Goal: Task Accomplishment & Management: Manage account settings

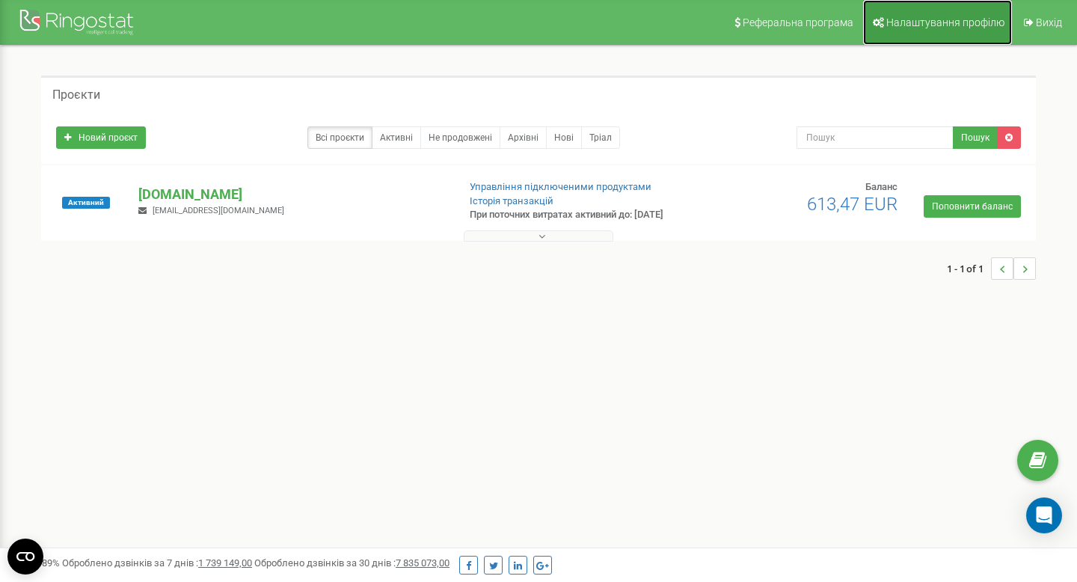
click at [937, 31] on link "Налаштування профілю" at bounding box center [937, 22] width 149 height 45
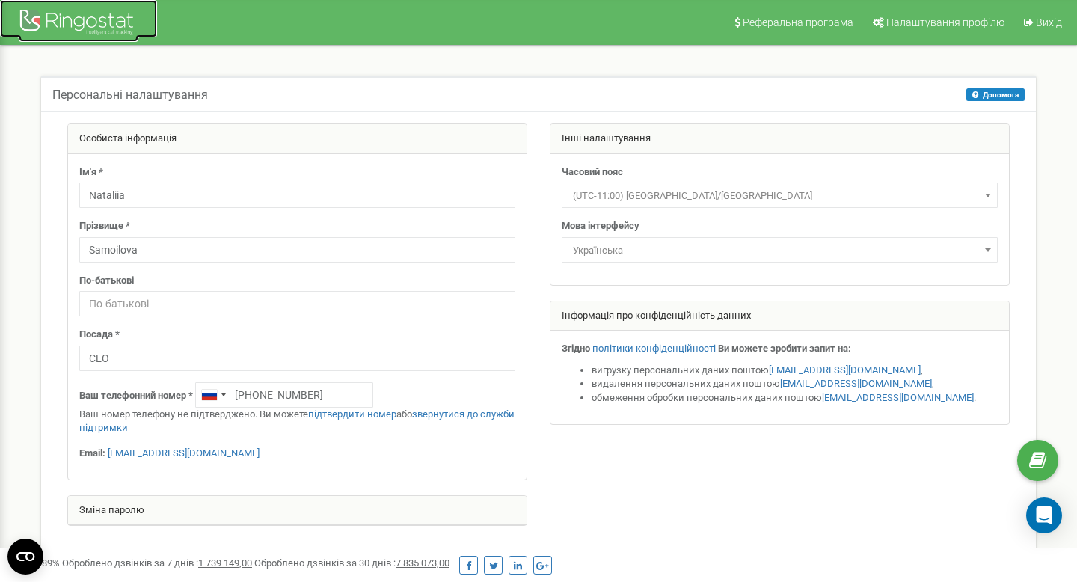
click at [76, 23] on div at bounding box center [79, 24] width 120 height 36
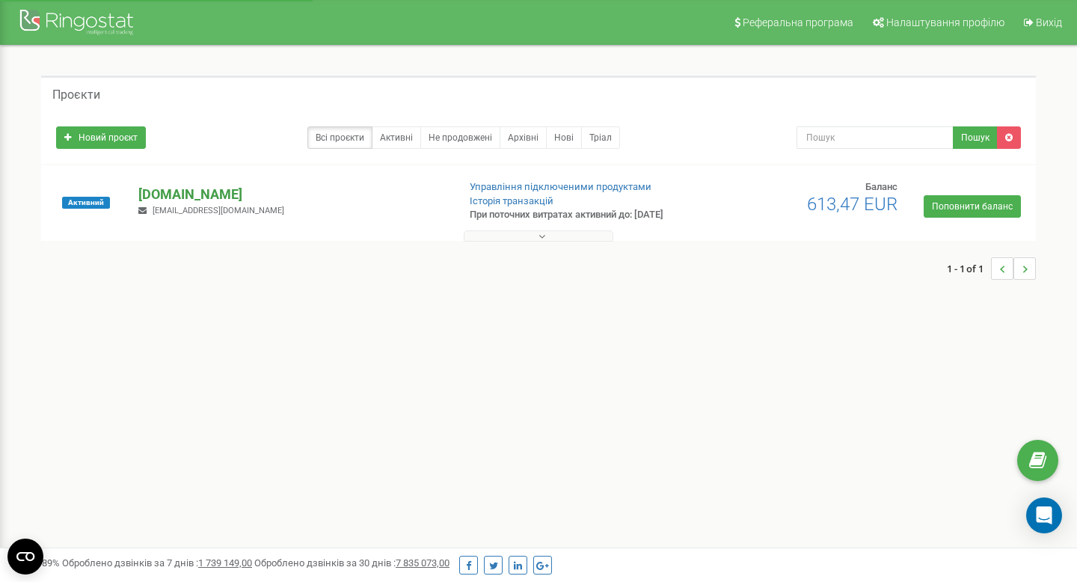
click at [200, 194] on p "[DOMAIN_NAME]" at bounding box center [291, 194] width 307 height 19
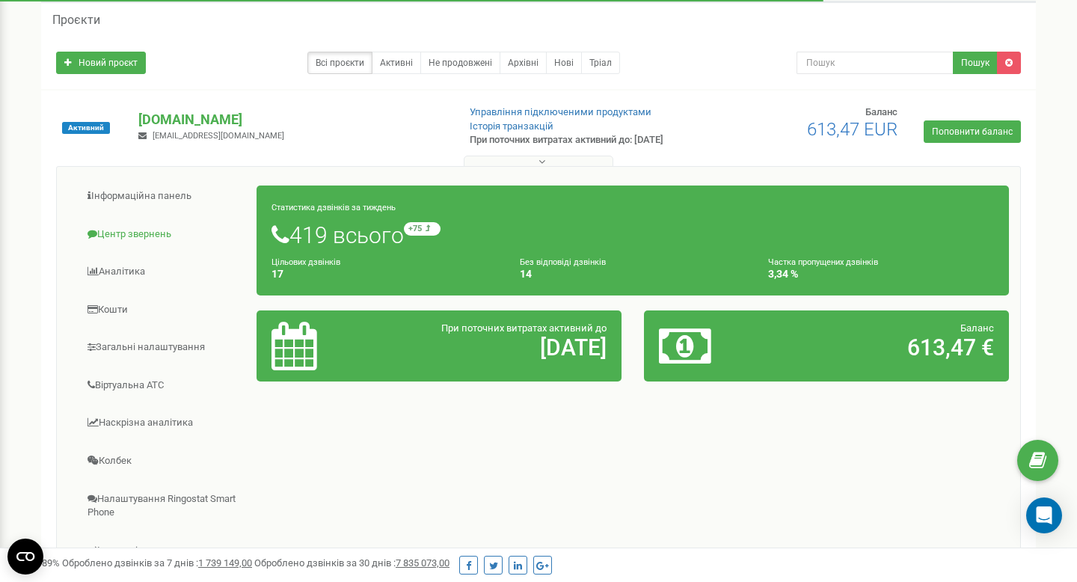
scroll to position [78, 0]
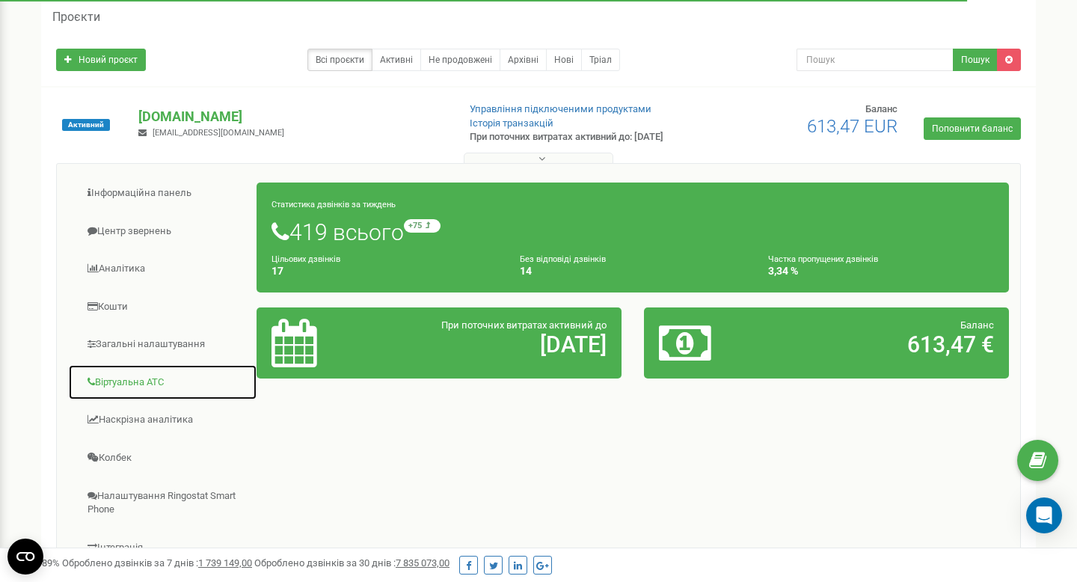
click at [144, 379] on link "Віртуальна АТС" at bounding box center [162, 382] width 189 height 37
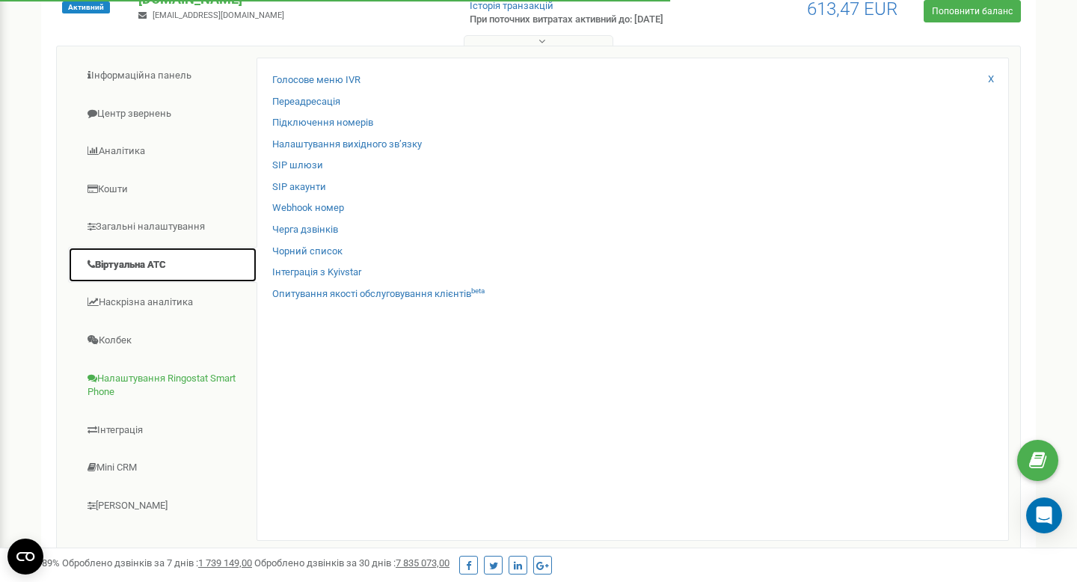
scroll to position [197, 0]
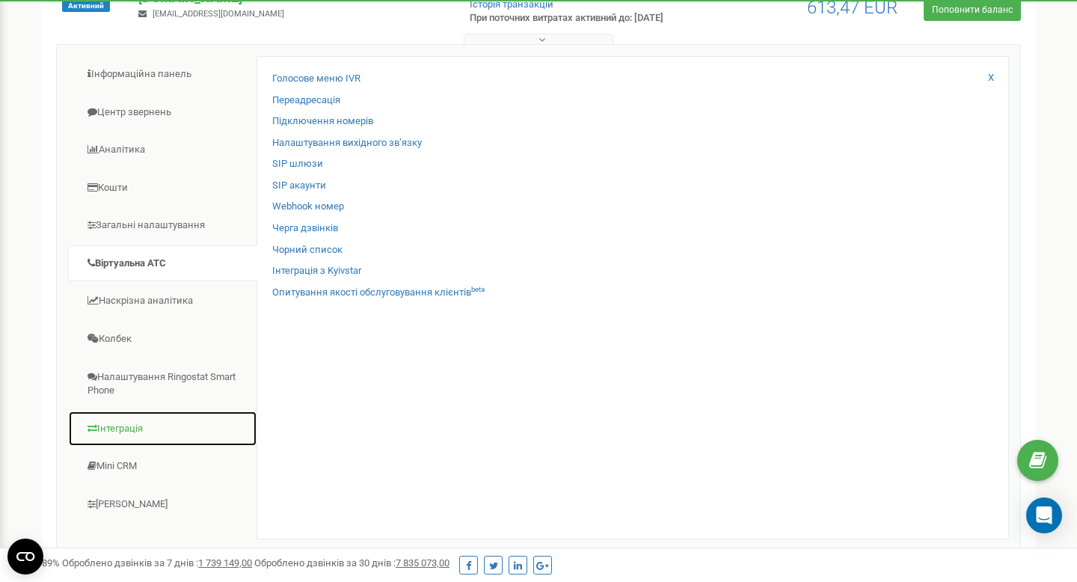
click at [141, 432] on link "Інтеграція" at bounding box center [162, 428] width 189 height 37
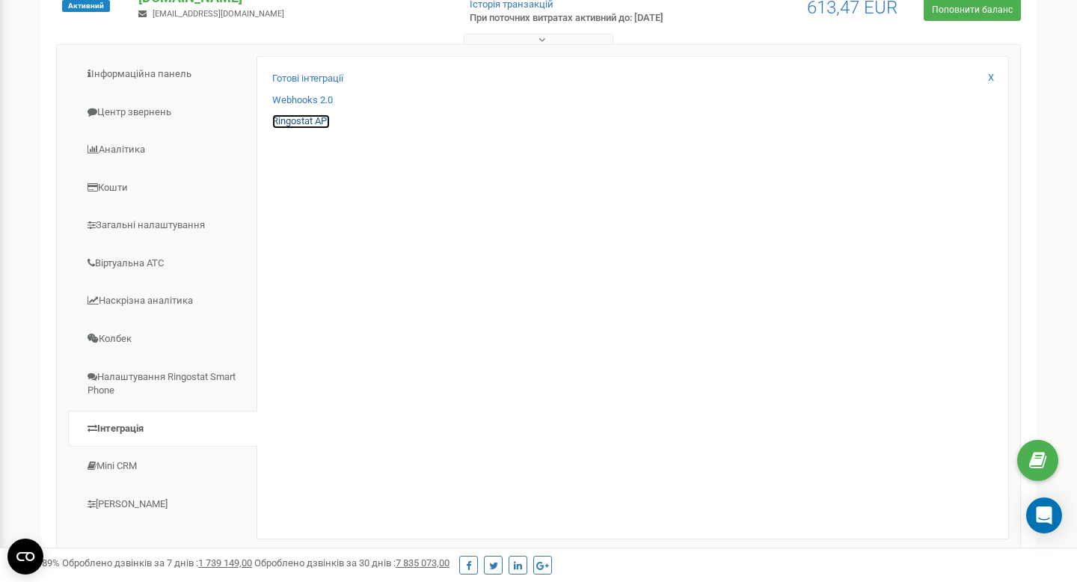
click at [306, 117] on link "Ringostat API" at bounding box center [301, 121] width 58 height 14
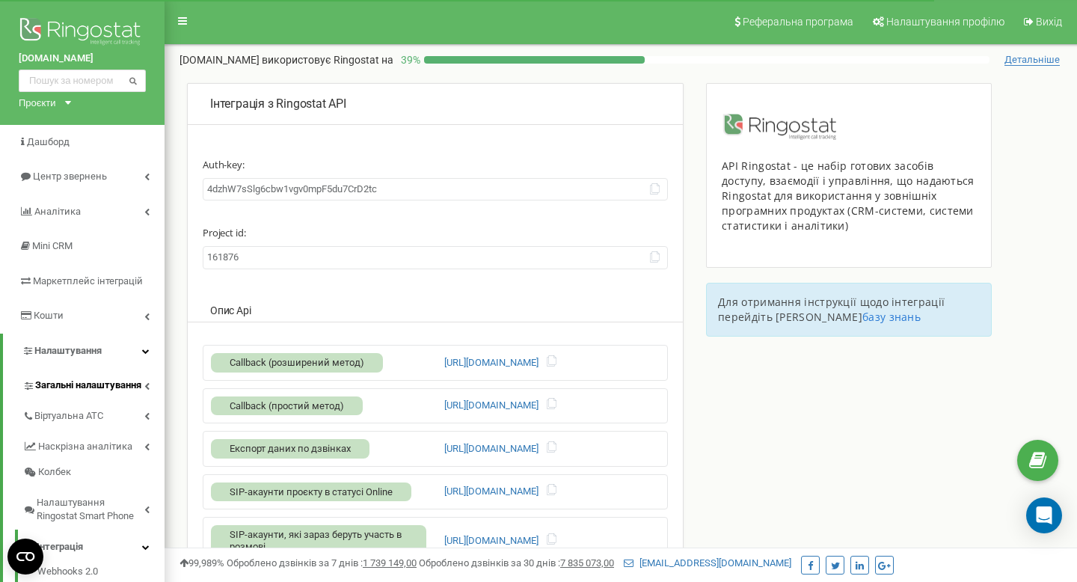
scroll to position [212, 0]
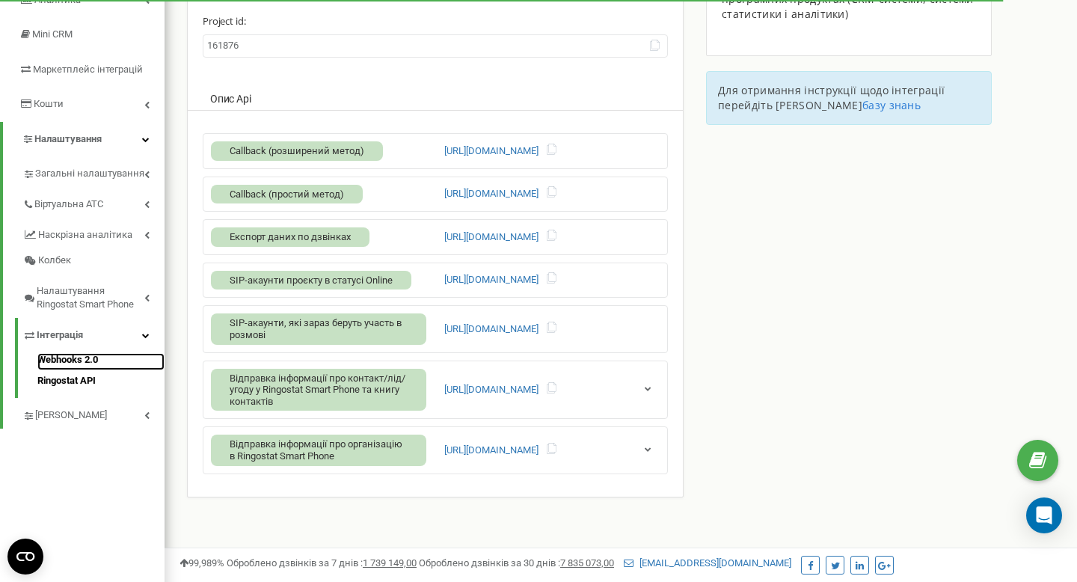
click at [68, 363] on link "Webhooks 2.0" at bounding box center [100, 362] width 127 height 18
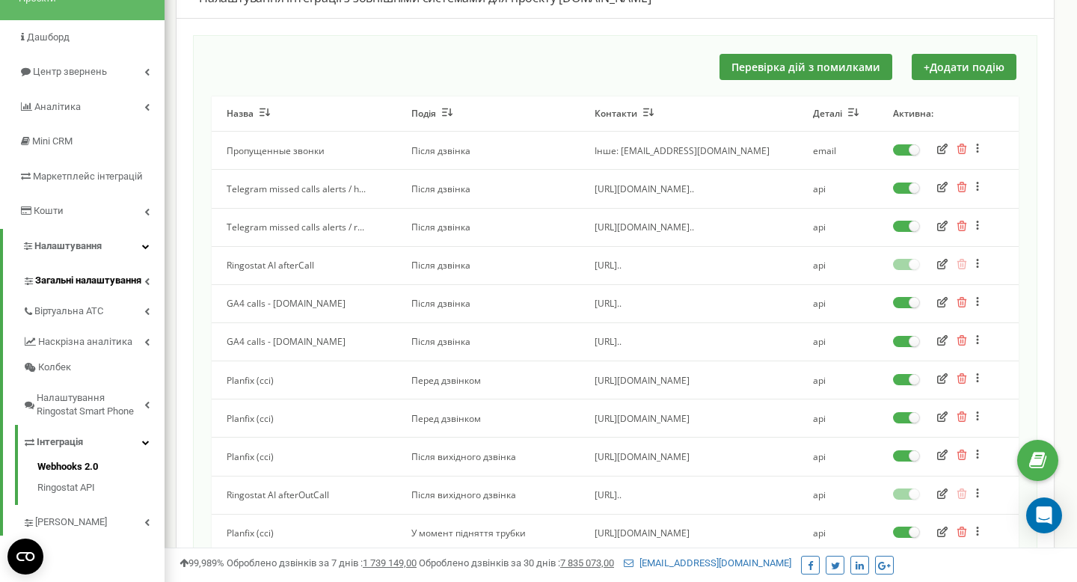
scroll to position [107, 0]
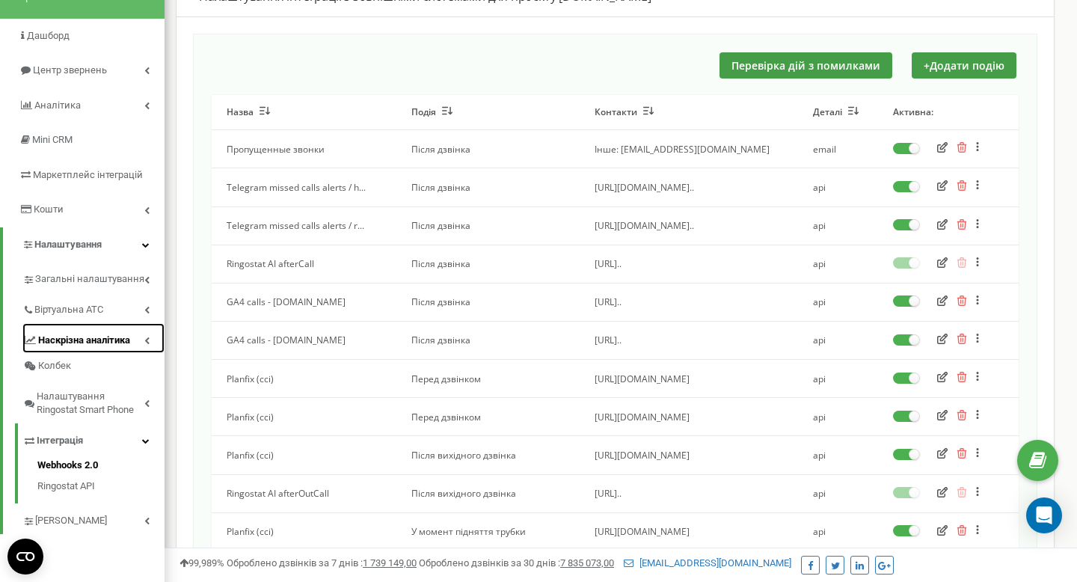
click at [97, 342] on span "Наскрізна аналітика" at bounding box center [84, 340] width 92 height 14
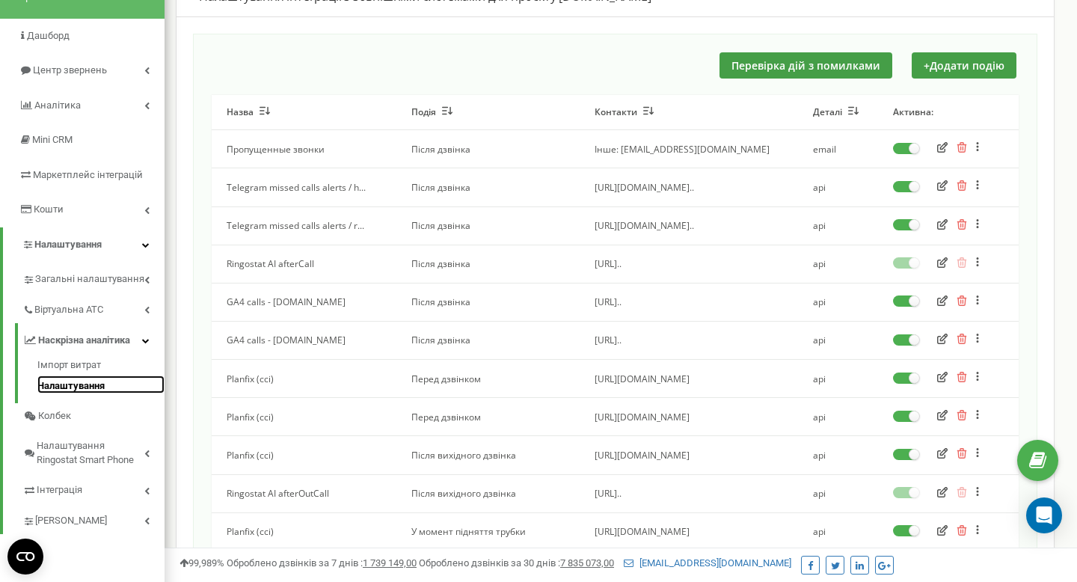
click at [76, 380] on link "Налаштування" at bounding box center [100, 384] width 127 height 18
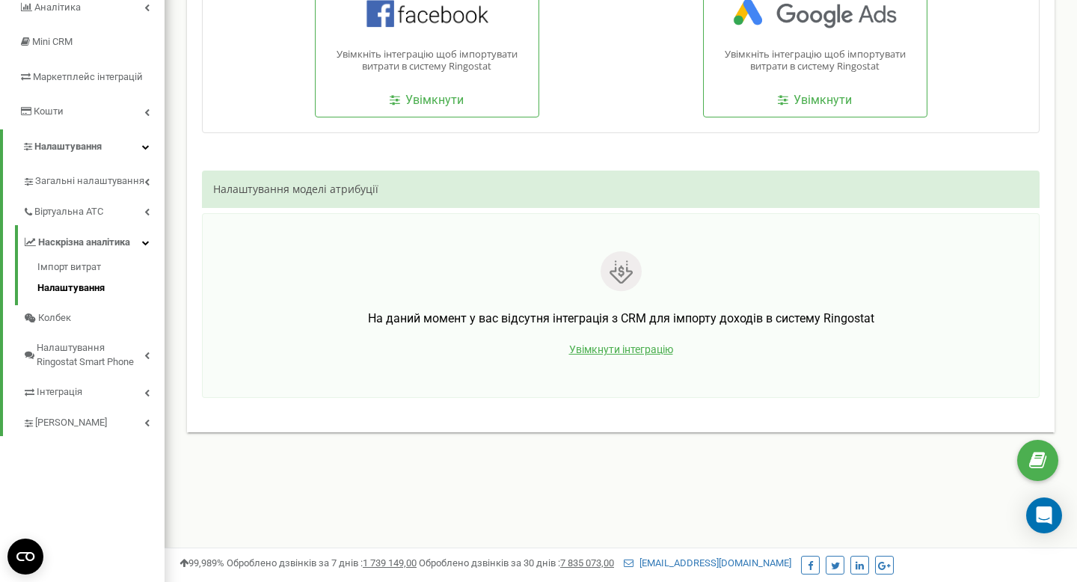
scroll to position [227, 0]
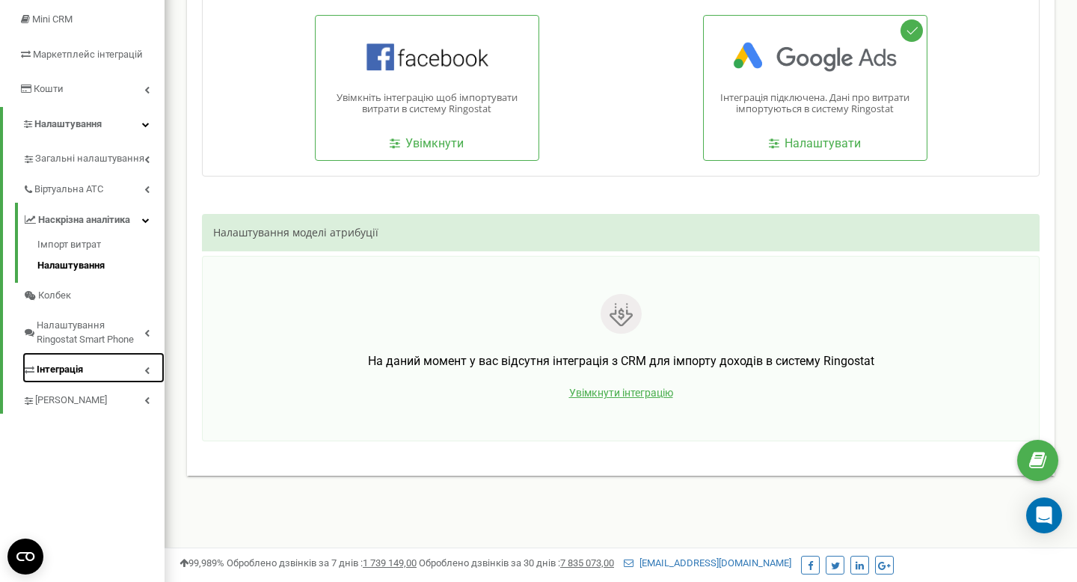
click at [86, 372] on link "Інтеграція" at bounding box center [93, 367] width 142 height 31
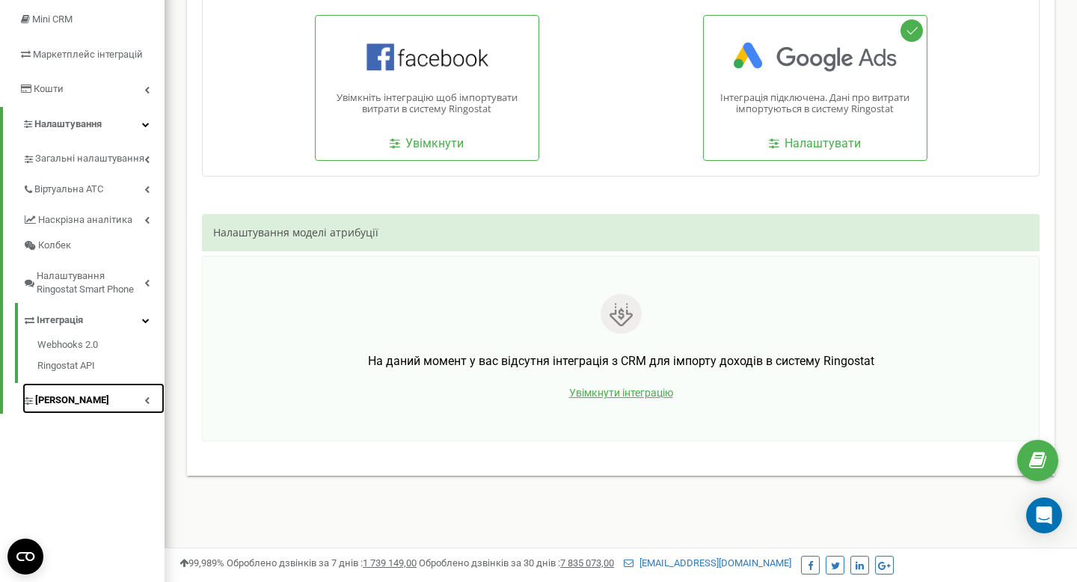
click at [78, 401] on span "[PERSON_NAME]" at bounding box center [72, 400] width 74 height 14
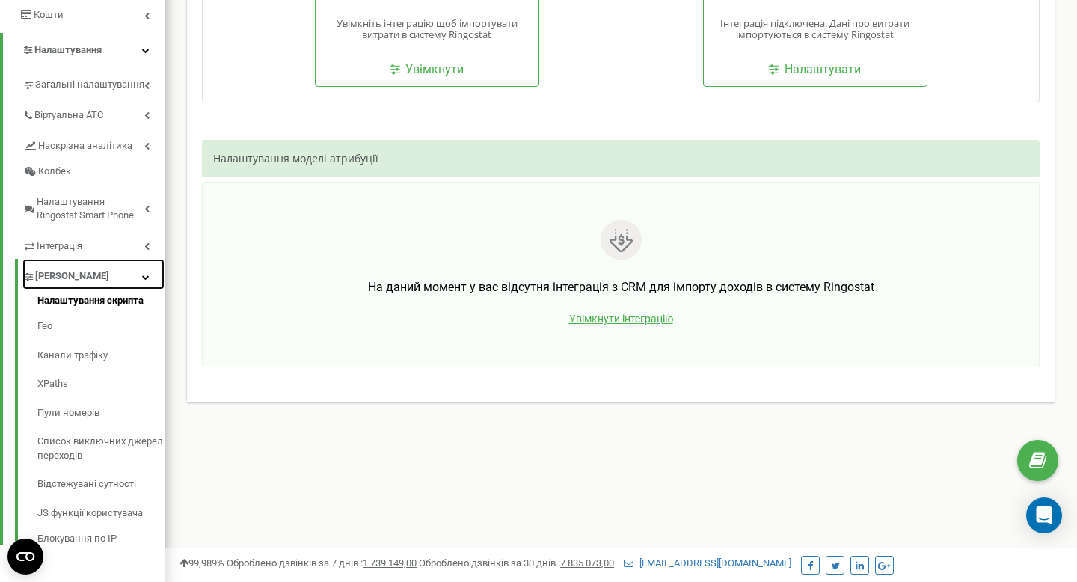
scroll to position [316, 0]
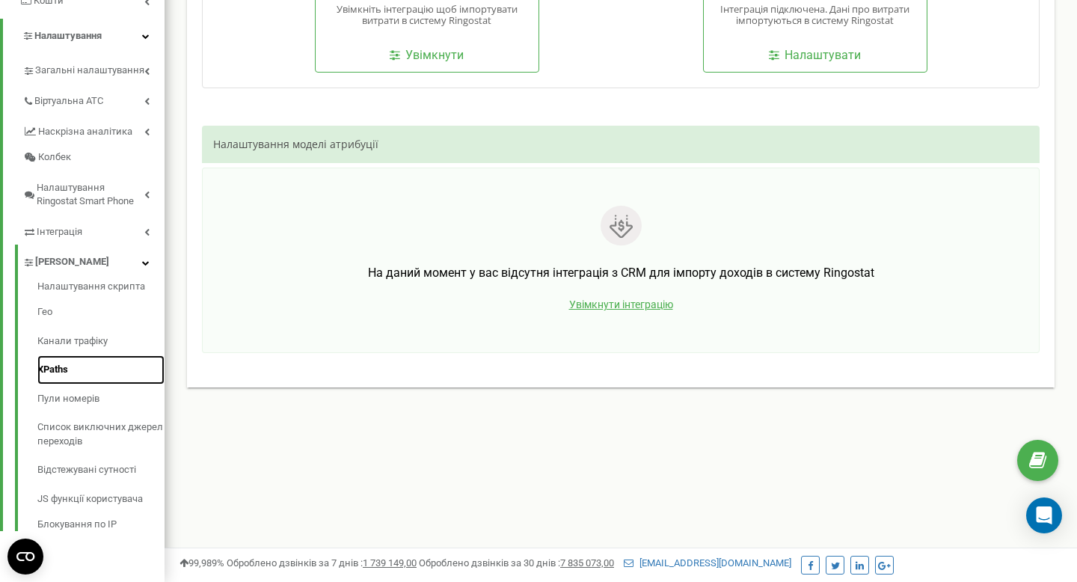
click at [58, 369] on link "XPaths" at bounding box center [100, 369] width 127 height 29
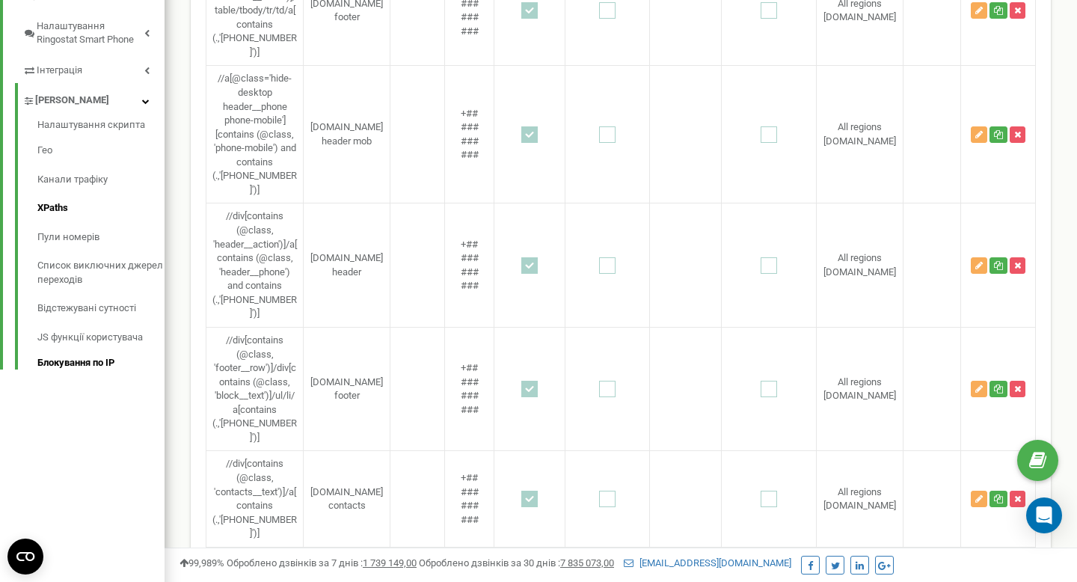
scroll to position [450, 0]
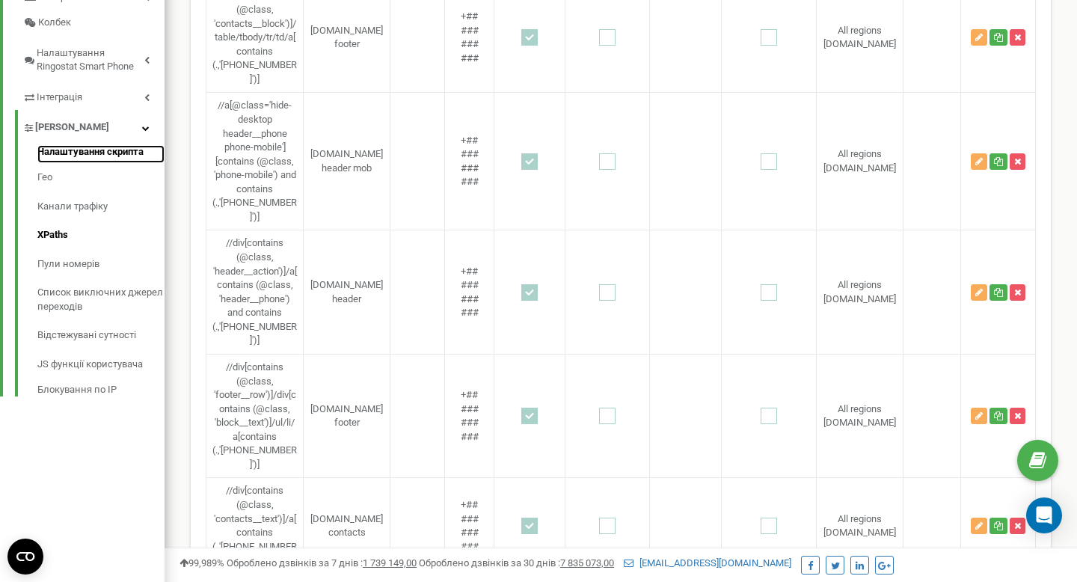
click at [68, 153] on link "Налаштування скрипта" at bounding box center [100, 154] width 127 height 18
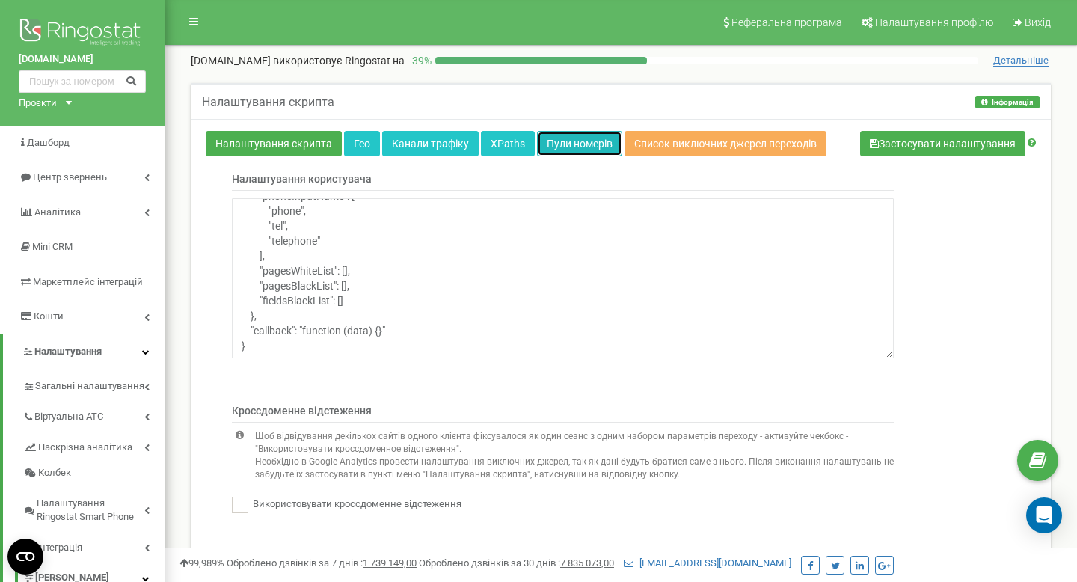
click at [576, 136] on link "Пули номерів" at bounding box center [579, 143] width 85 height 25
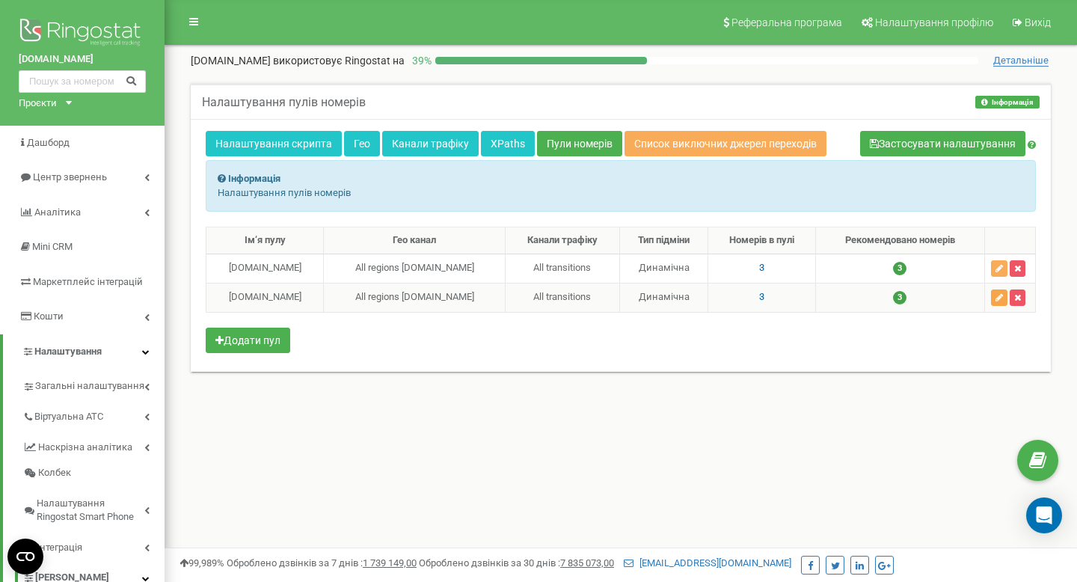
click at [998, 295] on icon "button" at bounding box center [998, 297] width 7 height 9
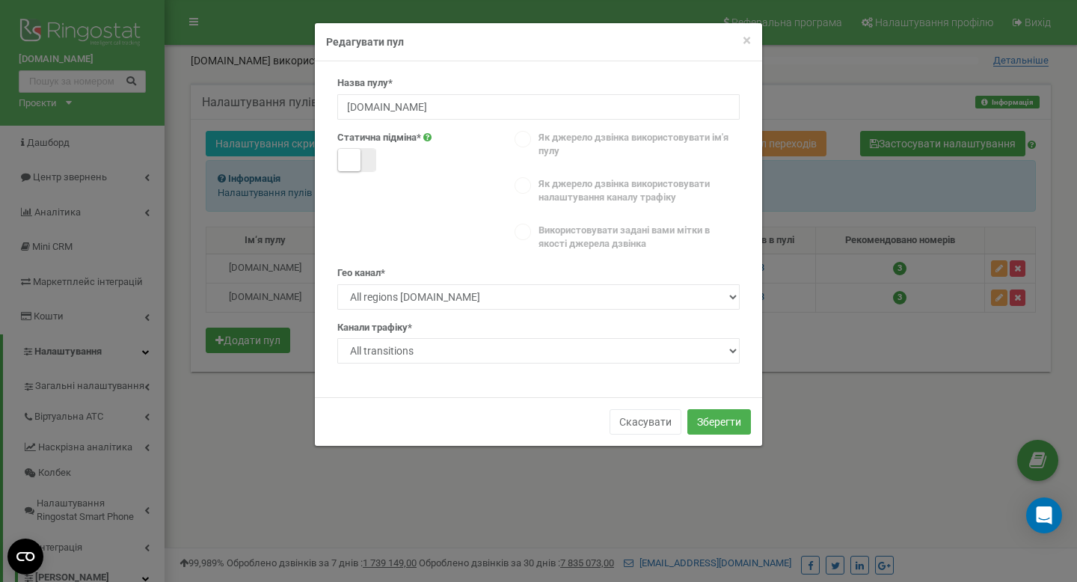
click at [426, 137] on icon at bounding box center [427, 137] width 8 height 10
click at [746, 39] on span "×" at bounding box center [746, 40] width 8 height 18
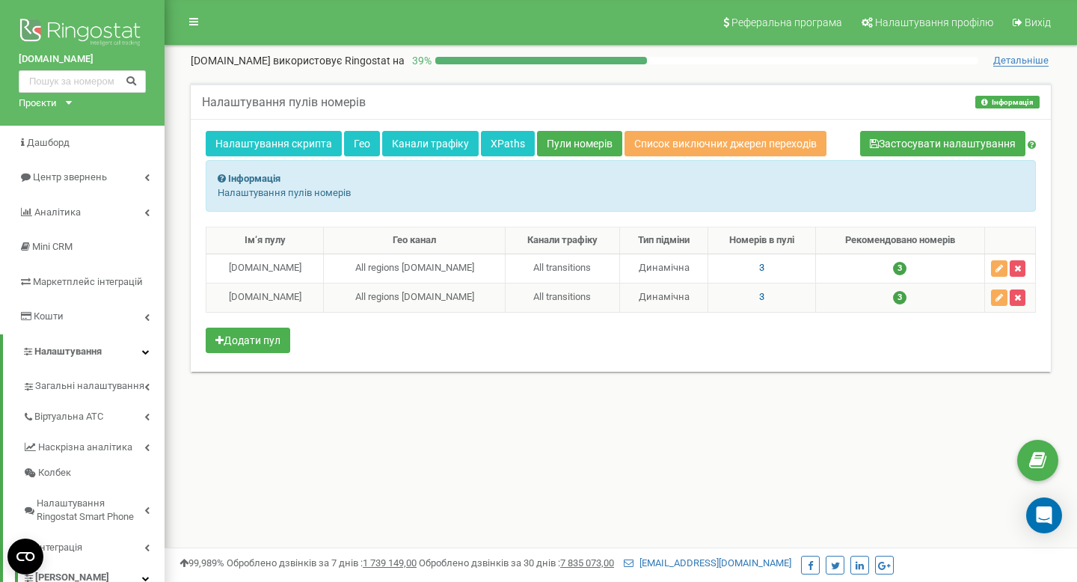
click at [902, 295] on span "3" at bounding box center [899, 297] width 13 height 13
click at [933, 301] on td "3" at bounding box center [899, 297] width 169 height 29
click at [929, 302] on td "3" at bounding box center [899, 297] width 169 height 29
click at [775, 302] on td "3" at bounding box center [761, 297] width 107 height 29
click at [771, 298] on td "3" at bounding box center [761, 297] width 107 height 29
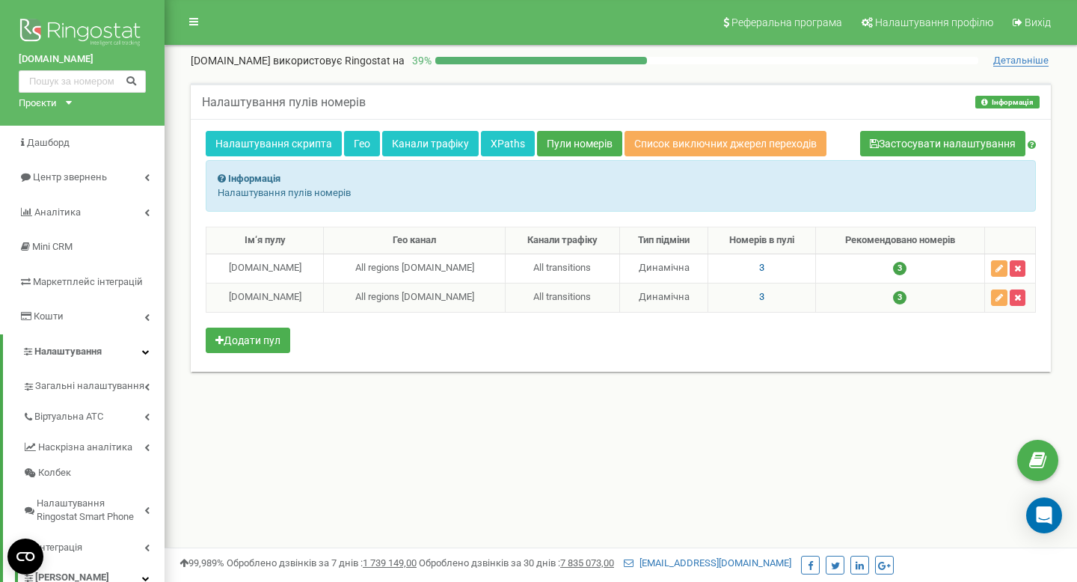
click at [759, 298] on span "3" at bounding box center [761, 296] width 5 height 11
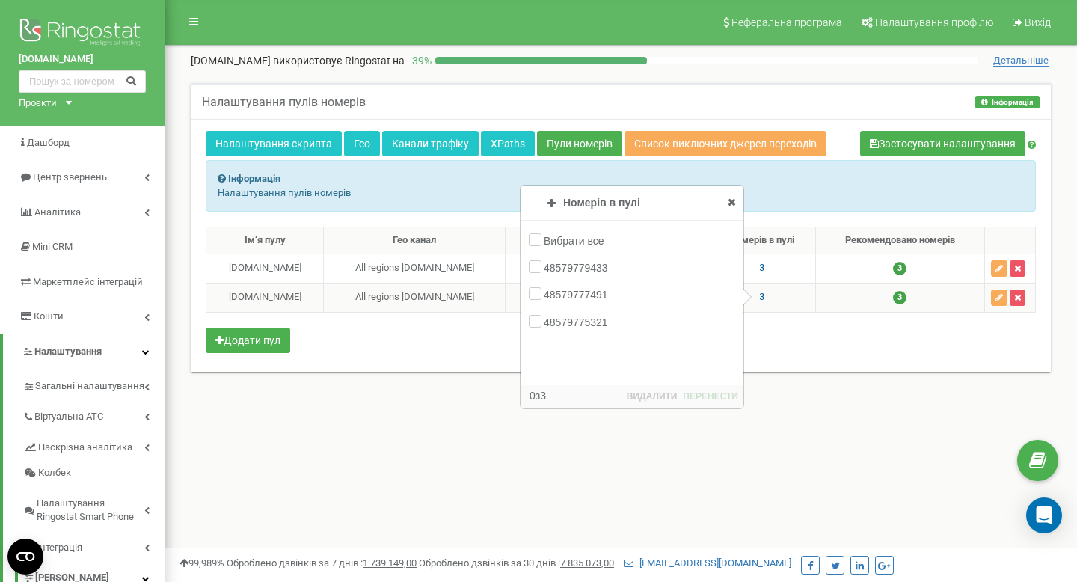
click at [547, 201] on icon at bounding box center [551, 203] width 8 height 10
click at [685, 197] on div "Номерів в пулі Додавання номерів Пули номерів Вибрати все 48579779164 485797793…" at bounding box center [631, 263] width 221 height 155
click at [537, 257] on div "48579779164" at bounding box center [631, 267] width 221 height 23
click at [532, 264] on input "48579779164" at bounding box center [534, 267] width 10 height 10
checkbox input "true"
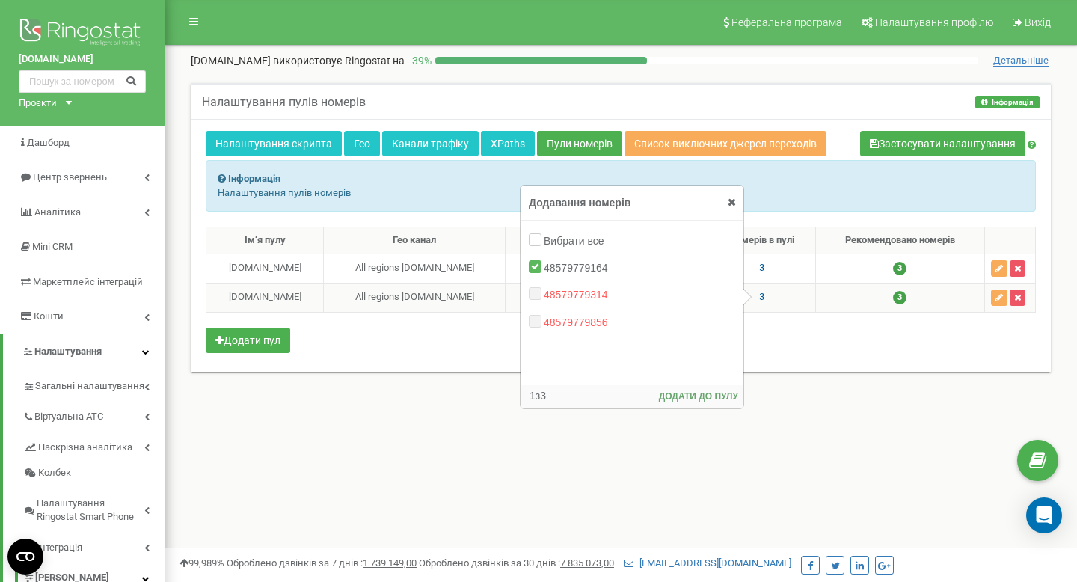
click at [683, 396] on button "ДОДАТИ ДО ПУЛУ" at bounding box center [698, 397] width 82 height 16
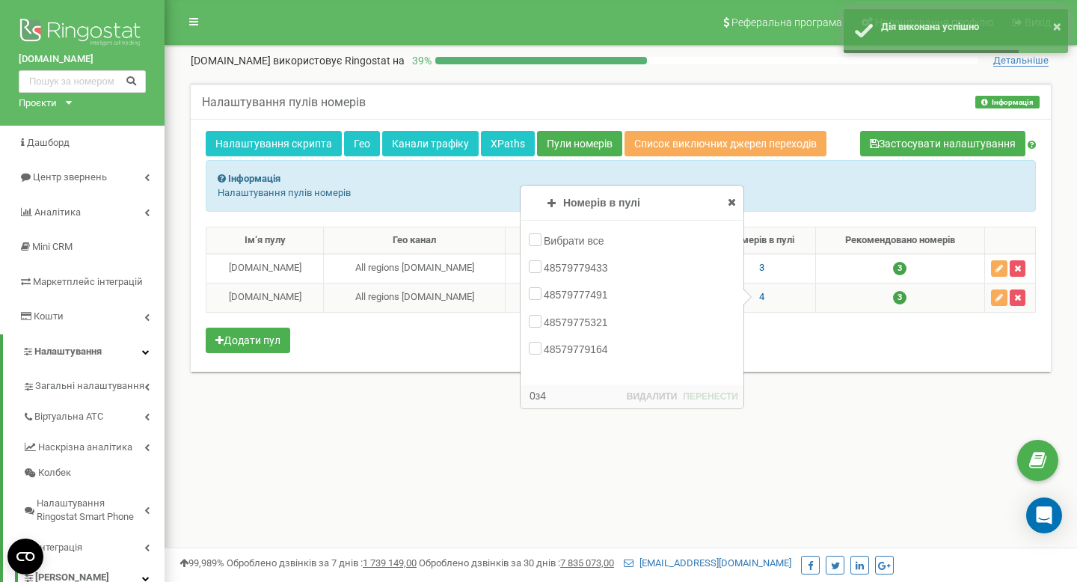
click at [730, 200] on icon at bounding box center [731, 202] width 8 height 10
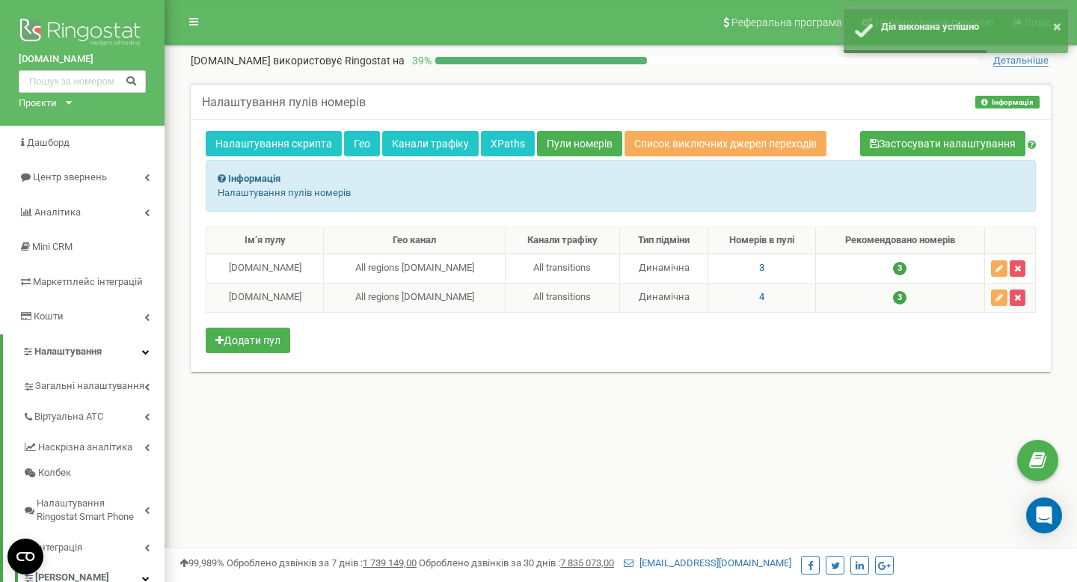
click at [784, 294] on td "4" at bounding box center [761, 297] width 107 height 29
click at [759, 295] on td "4" at bounding box center [761, 297] width 107 height 29
click at [759, 296] on span "4" at bounding box center [761, 296] width 5 height 11
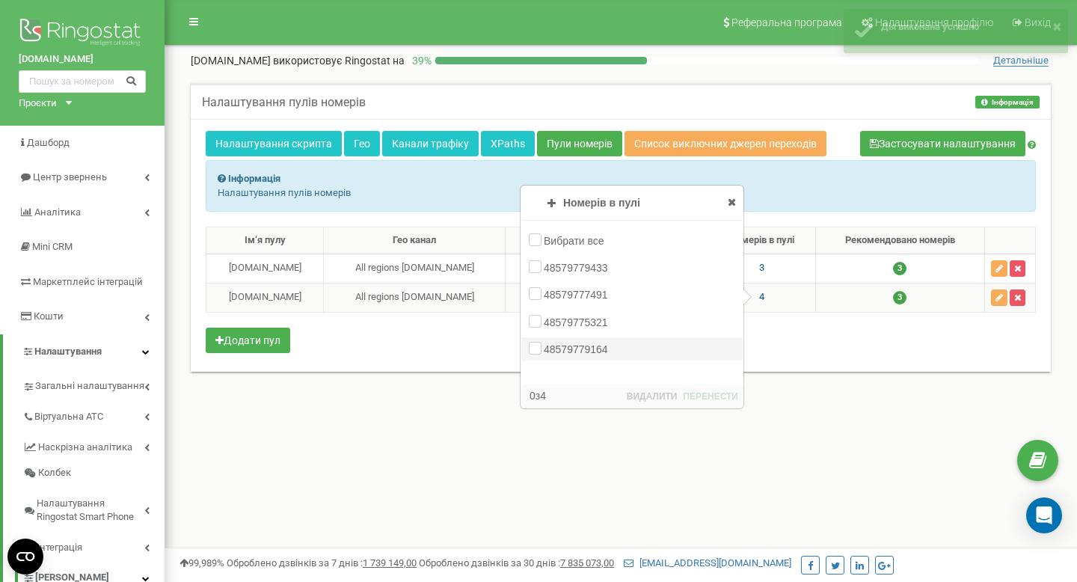
click at [544, 351] on label "48579779164" at bounding box center [578, 349] width 68 height 15
click at [0, 0] on input "48579779164" at bounding box center [0, 0] width 0 height 0
click at [544, 351] on label "48579779164" at bounding box center [578, 349] width 68 height 15
click at [0, 0] on input "48579779164" at bounding box center [0, 0] width 0 height 0
click at [734, 206] on icon at bounding box center [731, 202] width 8 height 10
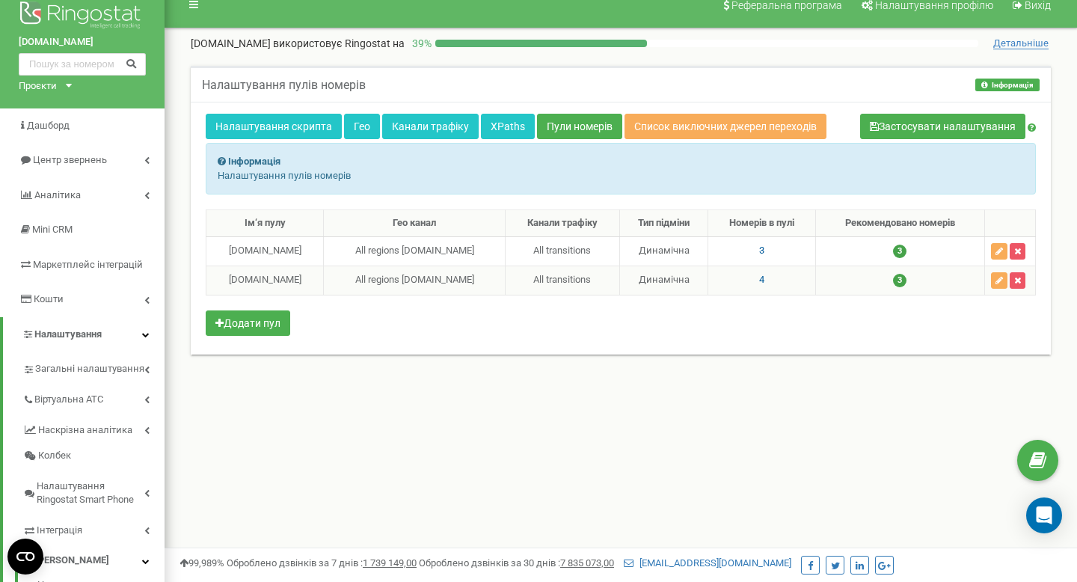
scroll to position [19, 0]
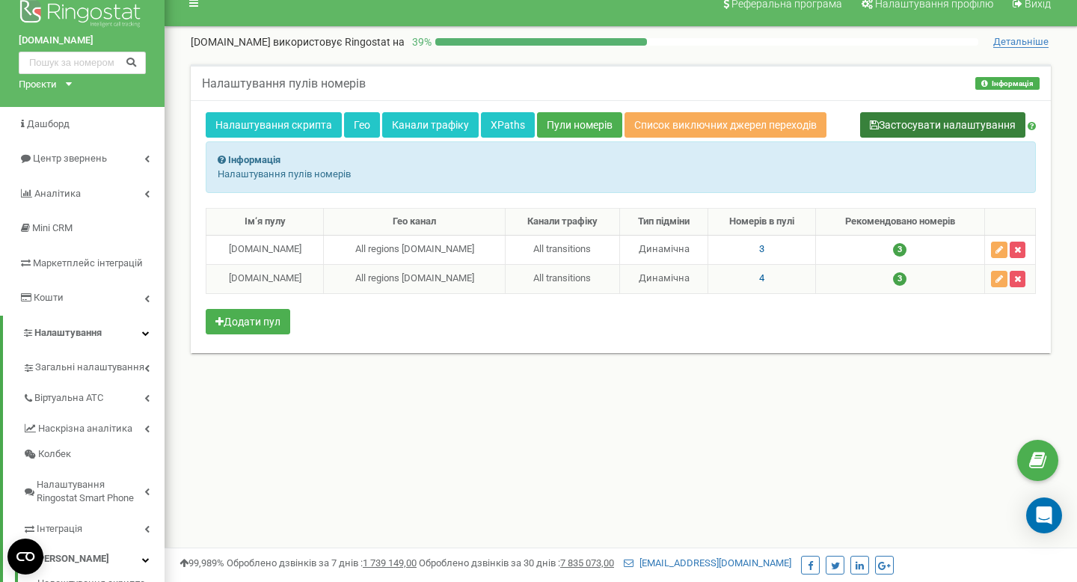
click at [922, 128] on button "Застосувати налаштування" at bounding box center [942, 124] width 165 height 25
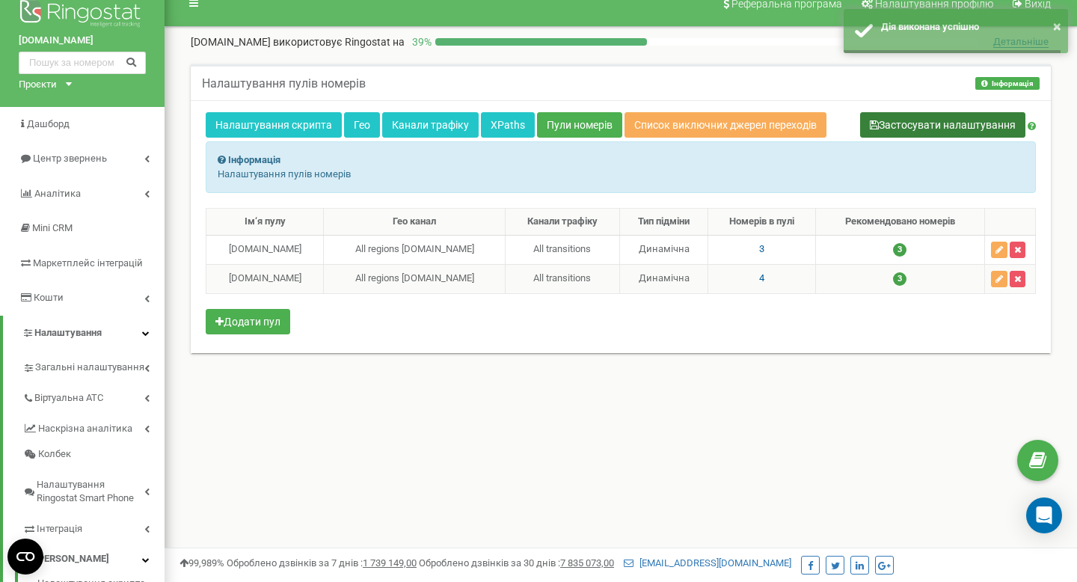
click at [907, 117] on button "Застосувати налаштування" at bounding box center [942, 124] width 165 height 25
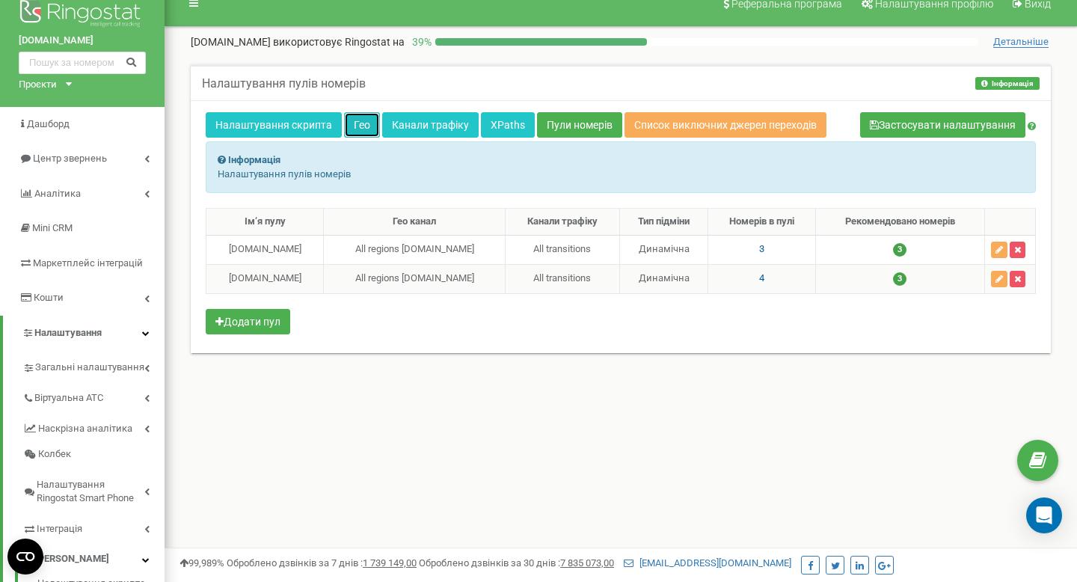
click at [374, 129] on link "Гео" at bounding box center [362, 124] width 36 height 25
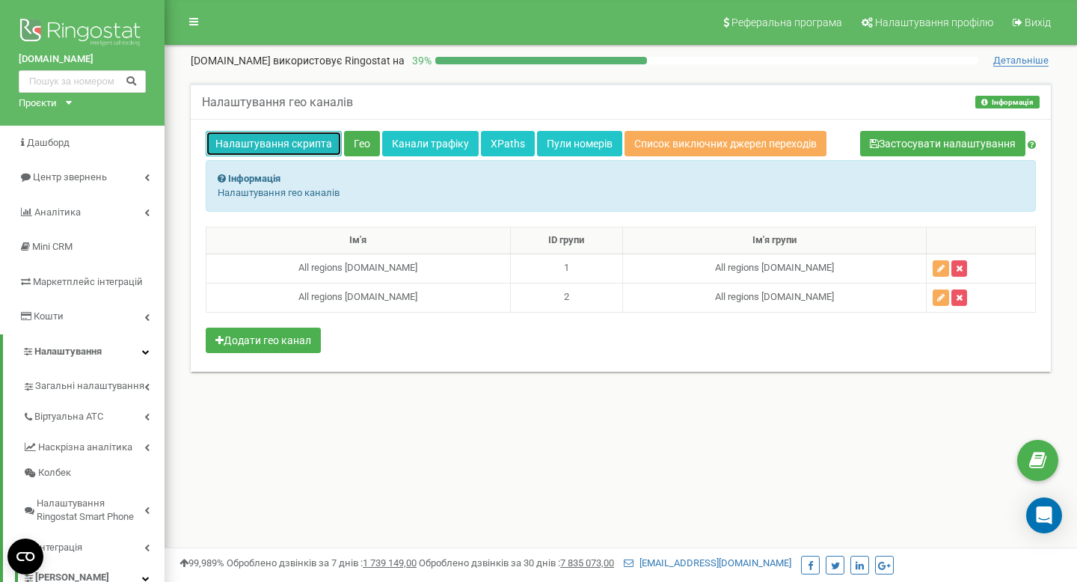
click at [304, 142] on link "Налаштування скрипта" at bounding box center [274, 143] width 136 height 25
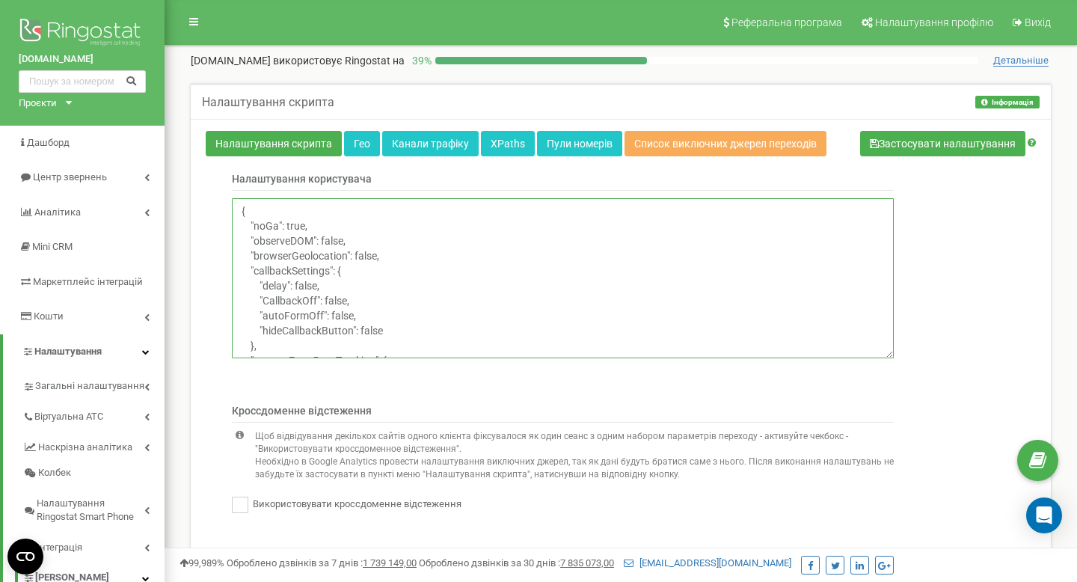
click at [503, 227] on textarea "{ "noGa": true, "observeDOM": false, "browserGeolocation": false, "callbackSett…" at bounding box center [563, 278] width 662 height 160
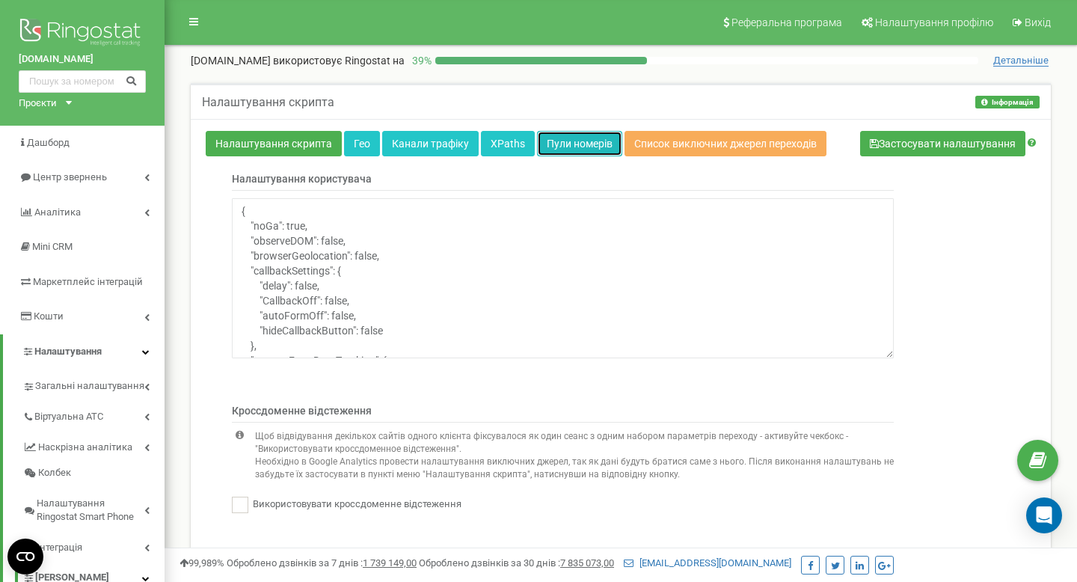
click at [575, 146] on link "Пули номерів" at bounding box center [579, 143] width 85 height 25
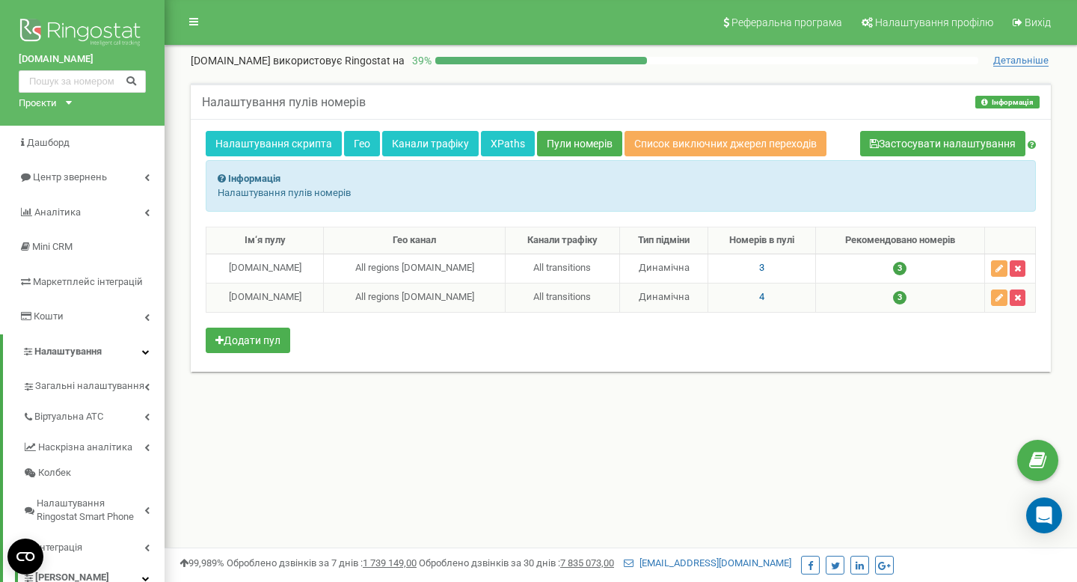
click at [754, 290] on td "4" at bounding box center [761, 297] width 107 height 29
click at [759, 297] on span "4" at bounding box center [761, 296] width 5 height 11
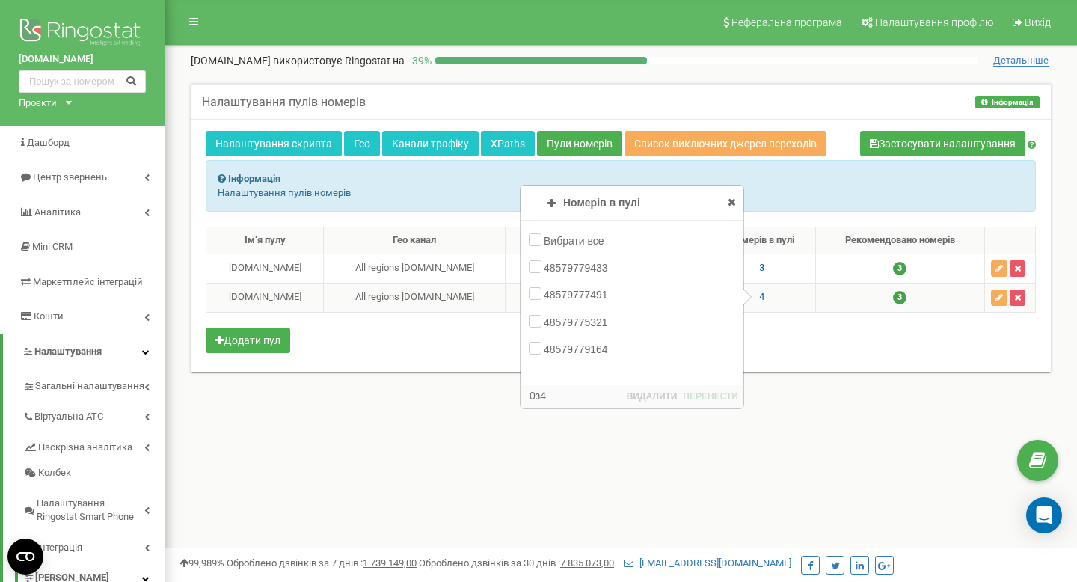
click at [732, 197] on icon at bounding box center [731, 202] width 8 height 10
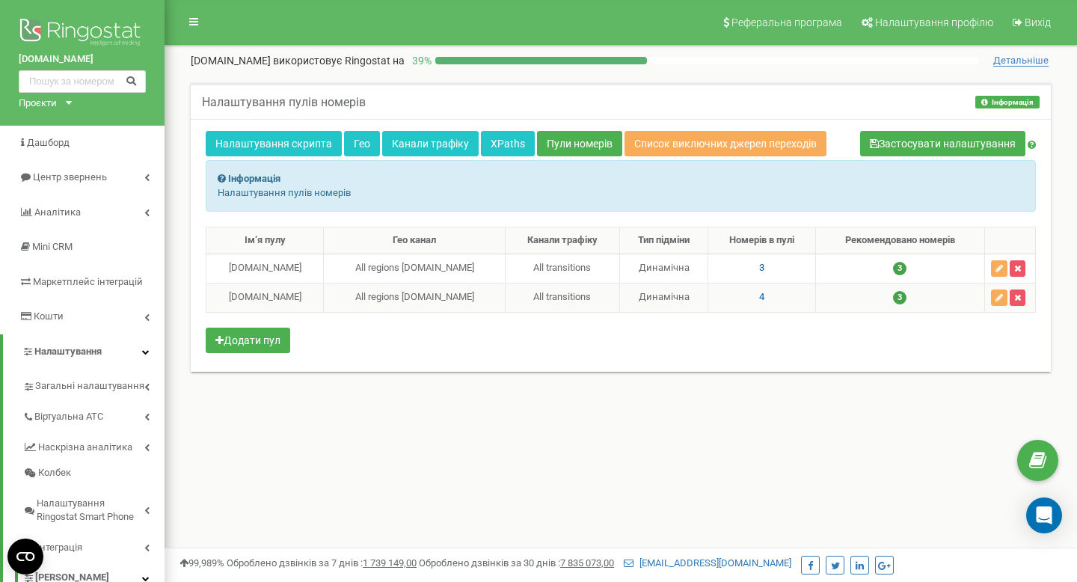
click at [680, 294] on td "Динамічна" at bounding box center [663, 297] width 89 height 29
click at [658, 298] on td "Динамічна" at bounding box center [663, 297] width 89 height 29
click at [659, 306] on td "Динамічна" at bounding box center [663, 297] width 89 height 29
click at [1006, 297] on button "button" at bounding box center [999, 297] width 16 height 16
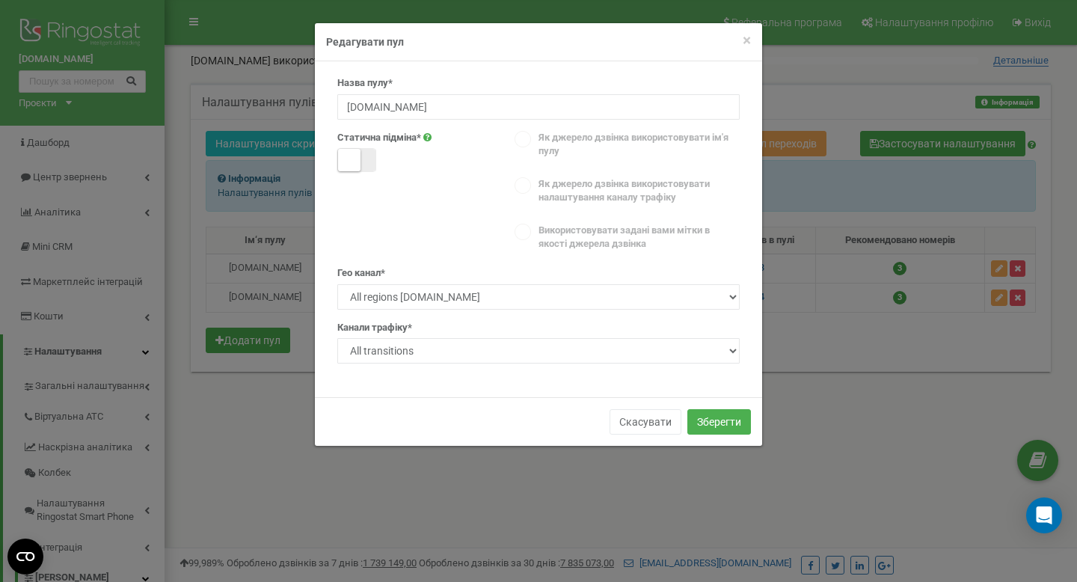
click at [428, 137] on icon at bounding box center [427, 137] width 8 height 10
click at [431, 136] on icon at bounding box center [427, 137] width 8 height 10
click at [360, 154] on span at bounding box center [356, 160] width 39 height 24
select select
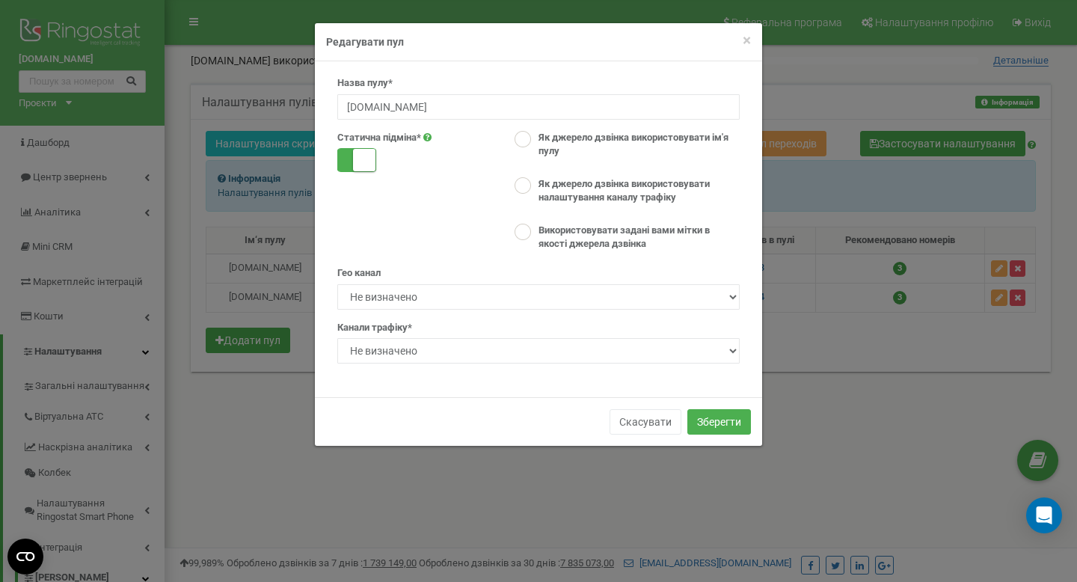
click at [429, 136] on icon at bounding box center [427, 137] width 8 height 10
click at [430, 135] on icon at bounding box center [427, 137] width 8 height 10
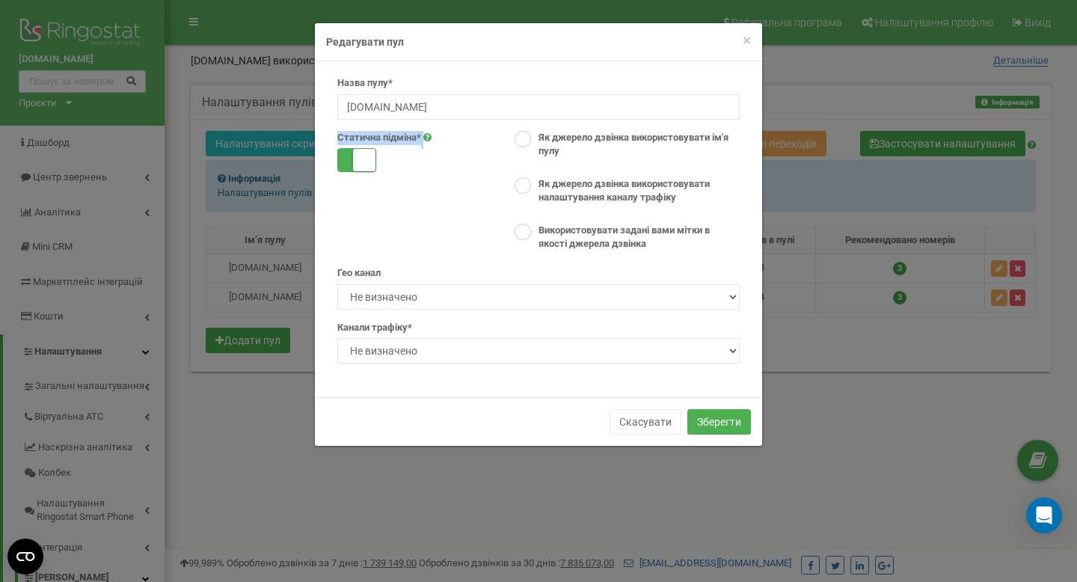
click at [431, 135] on icon at bounding box center [427, 137] width 8 height 10
click at [364, 141] on label "Статична пiдмiна*" at bounding box center [379, 138] width 84 height 14
click at [364, 156] on small at bounding box center [364, 160] width 22 height 22
select select "31586"
select select "1"
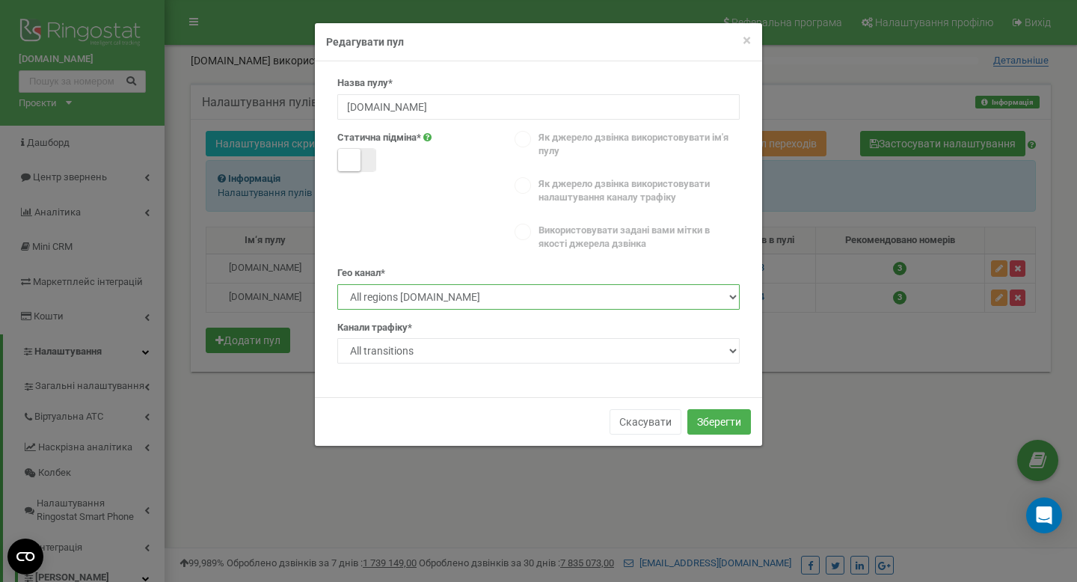
click at [541, 301] on select "Не визначено All regions profi-hand.com All regions profi-hand.eu" at bounding box center [538, 296] width 402 height 25
select select "31591"
click at [337, 284] on select "Не визначено All regions profi-hand.com All regions profi-hand.eu" at bounding box center [538, 296] width 402 height 25
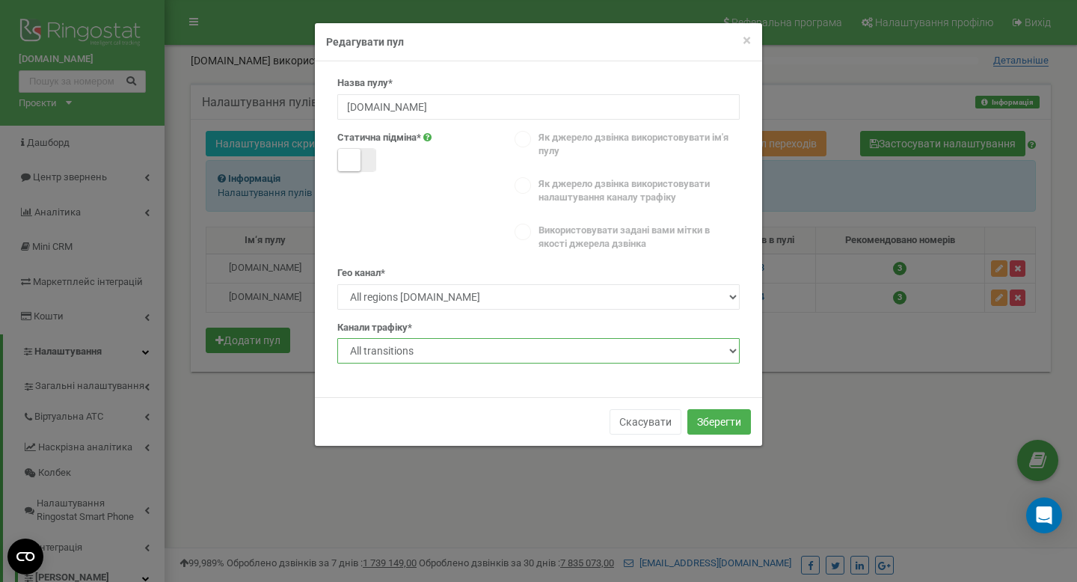
click at [520, 350] on select "Не визначено All transitions" at bounding box center [538, 350] width 402 height 25
click at [744, 42] on span "×" at bounding box center [746, 40] width 8 height 18
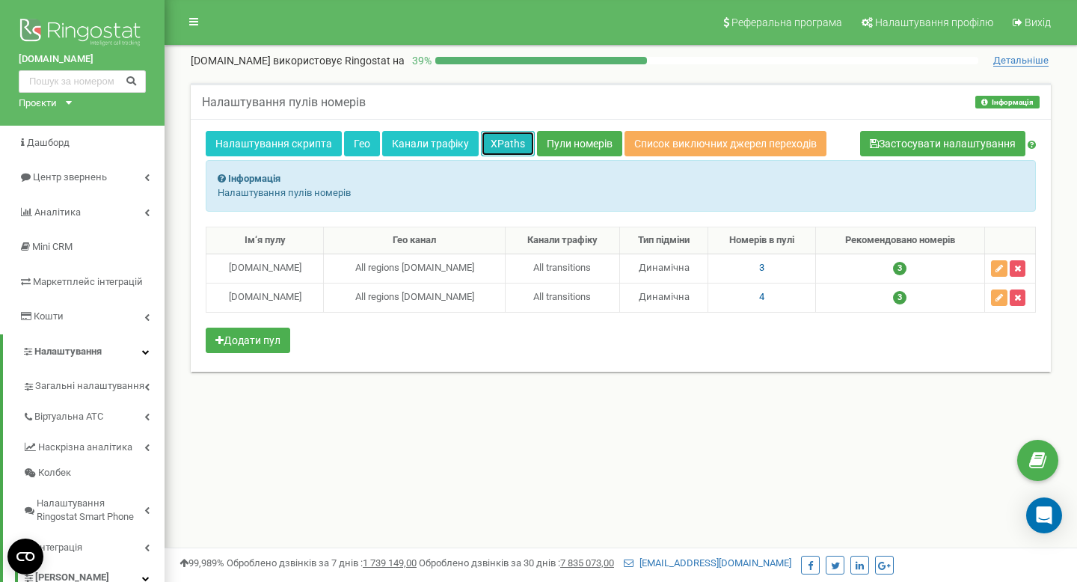
click at [492, 149] on link "XPaths" at bounding box center [508, 143] width 54 height 25
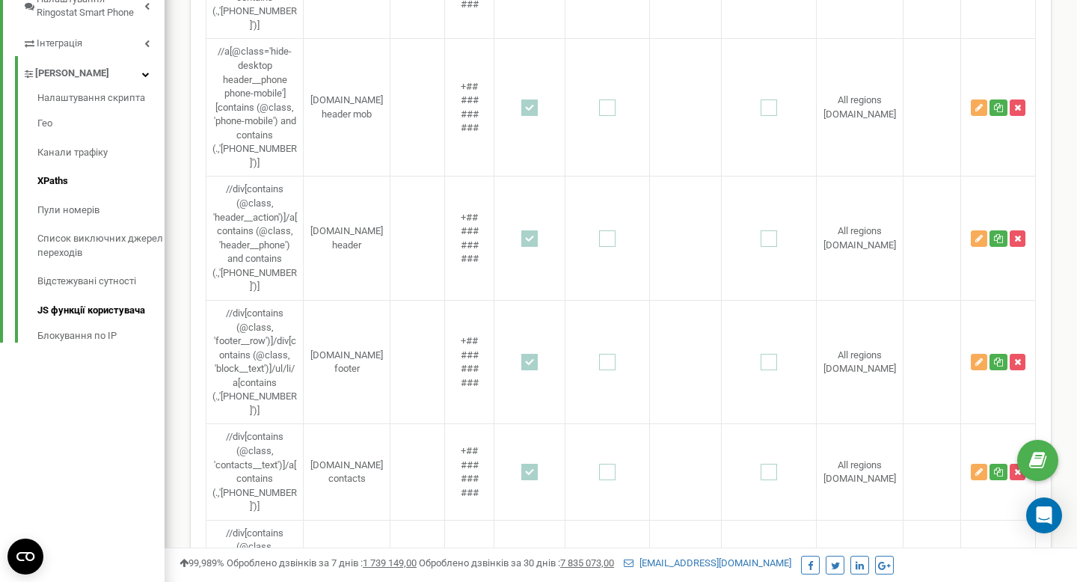
scroll to position [437, 0]
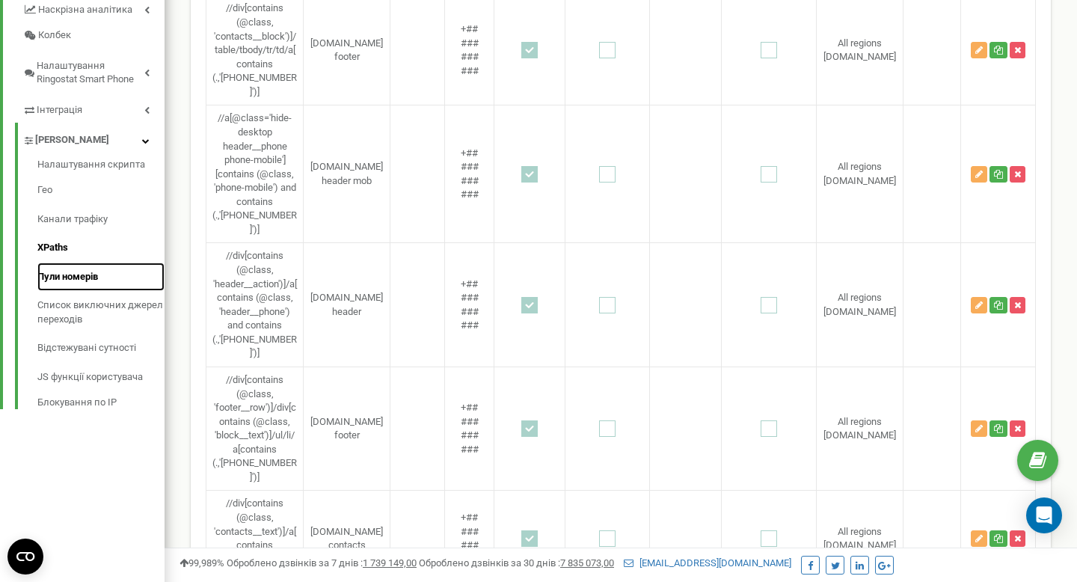
click at [74, 272] on link "Пули номерів" at bounding box center [100, 276] width 127 height 29
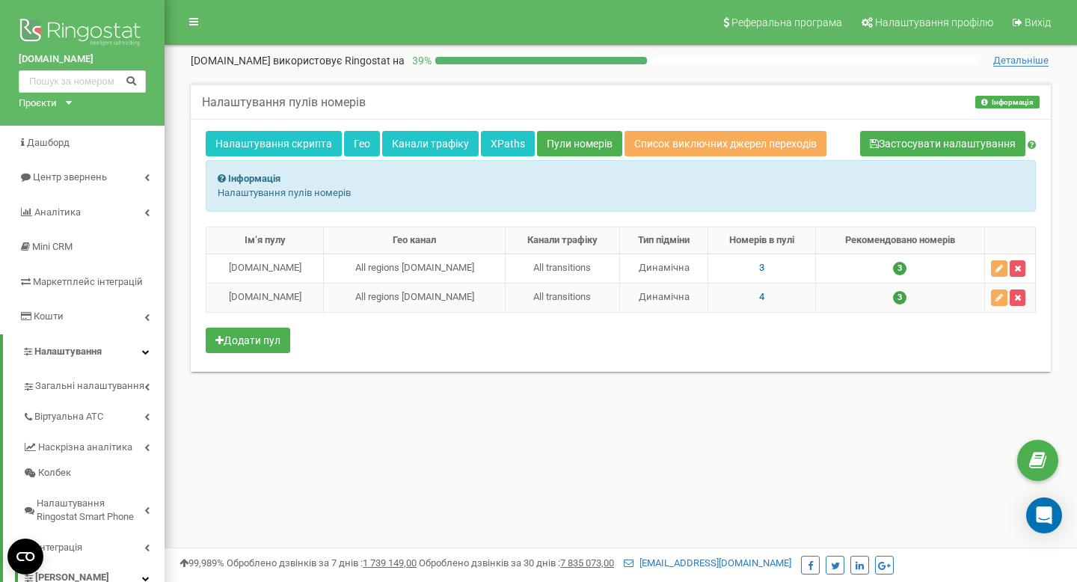
click at [262, 295] on div "[DOMAIN_NAME]" at bounding box center [264, 297] width 105 height 14
click at [581, 151] on link "Пули номерів" at bounding box center [579, 143] width 85 height 25
click at [759, 294] on span "4" at bounding box center [761, 296] width 5 height 11
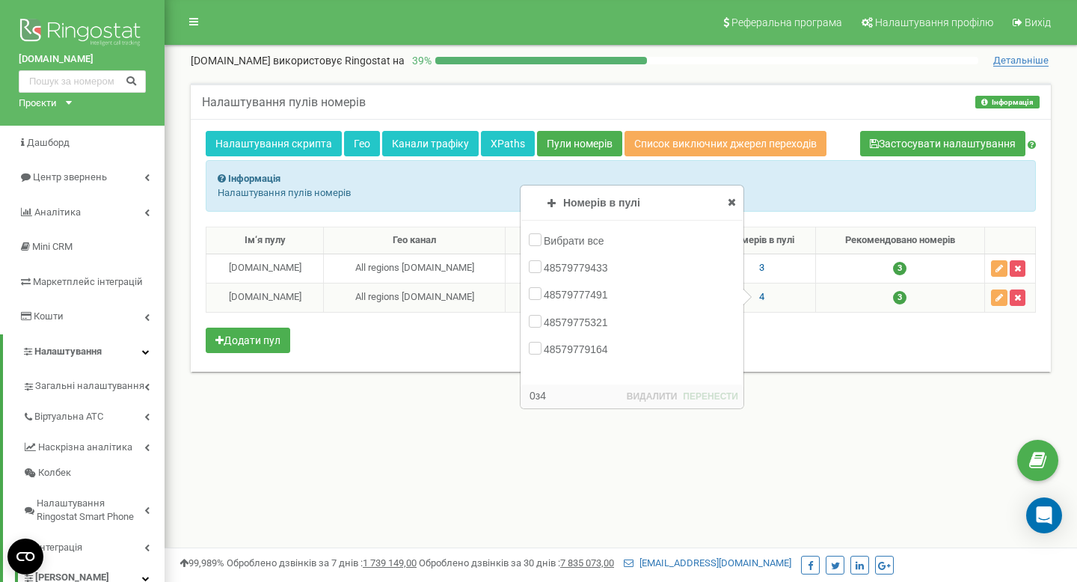
click at [733, 204] on icon at bounding box center [731, 202] width 8 height 10
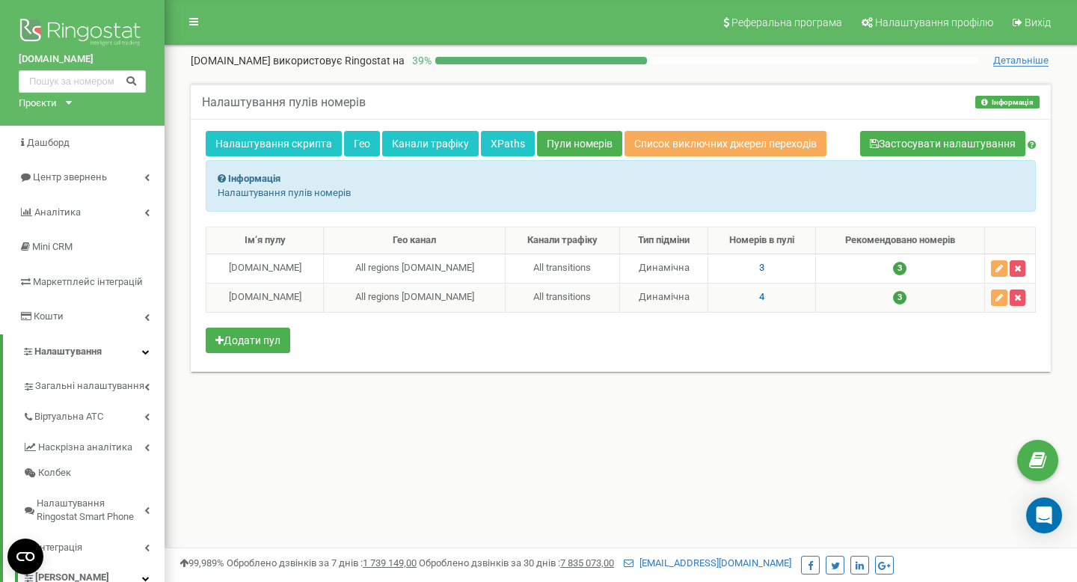
click at [570, 293] on td "All transitions" at bounding box center [562, 297] width 114 height 29
click at [487, 292] on td "All regions [DOMAIN_NAME]" at bounding box center [415, 297] width 182 height 29
click at [533, 296] on td "All transitions" at bounding box center [562, 297] width 114 height 29
click at [759, 296] on span "4" at bounding box center [761, 296] width 5 height 11
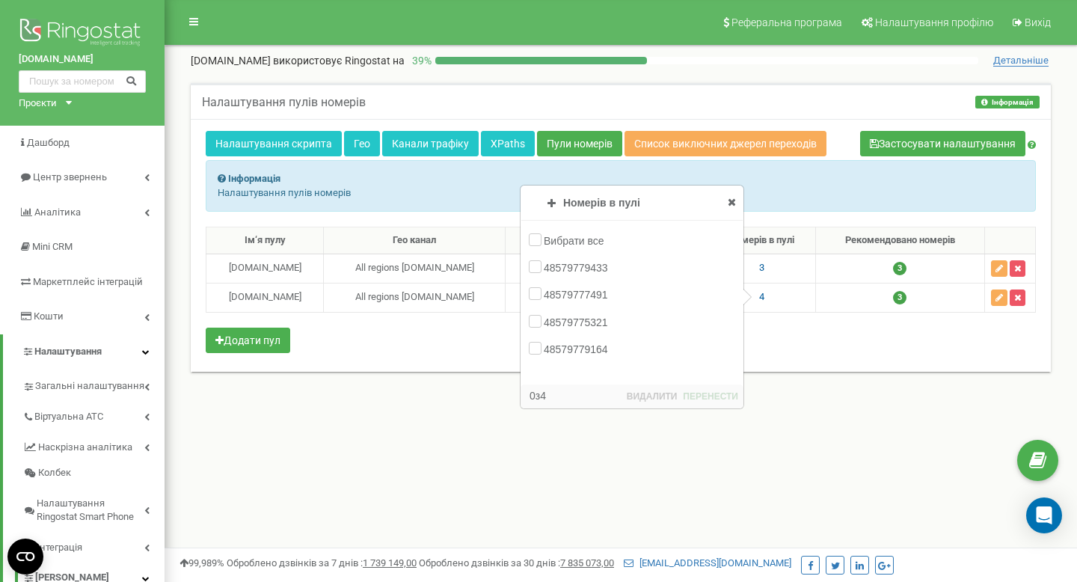
click at [731, 207] on span at bounding box center [731, 201] width 8 height 15
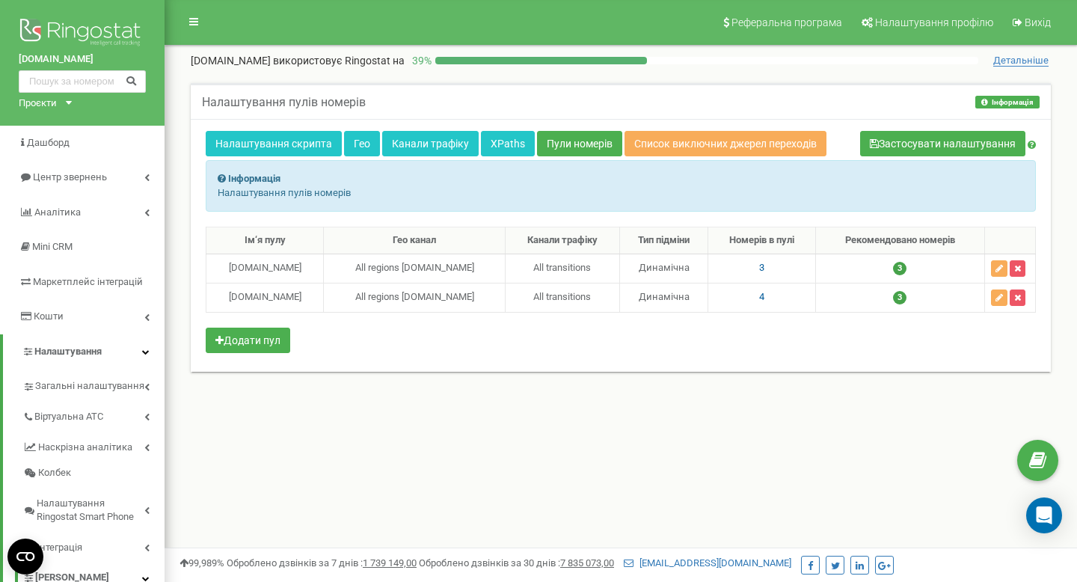
click at [759, 298] on span "4" at bounding box center [761, 296] width 5 height 11
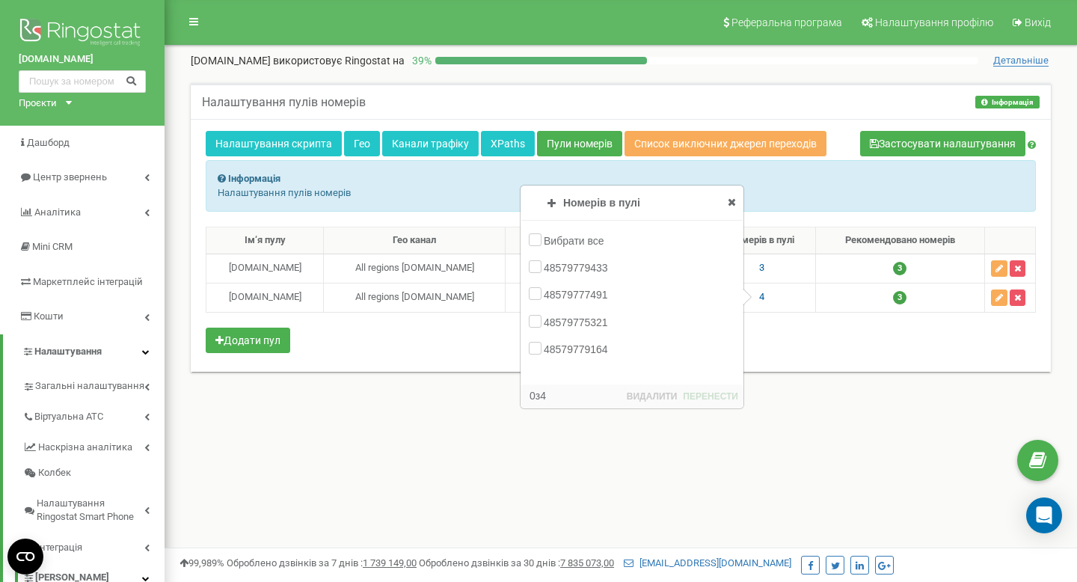
click at [735, 205] on icon at bounding box center [731, 202] width 8 height 10
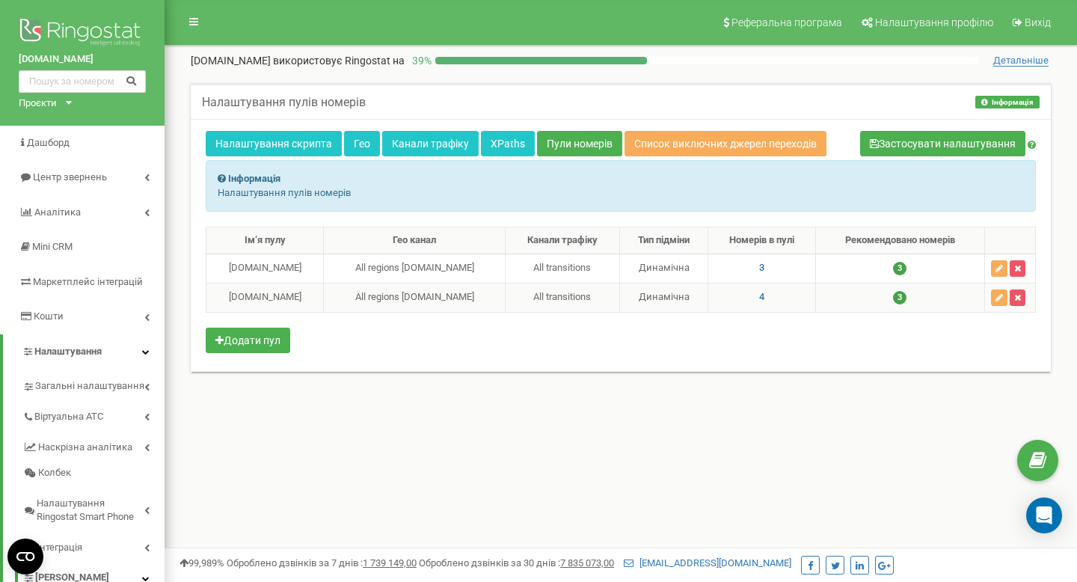
click at [565, 293] on td "All transitions" at bounding box center [562, 297] width 114 height 29
click at [759, 297] on span "4" at bounding box center [761, 296] width 5 height 11
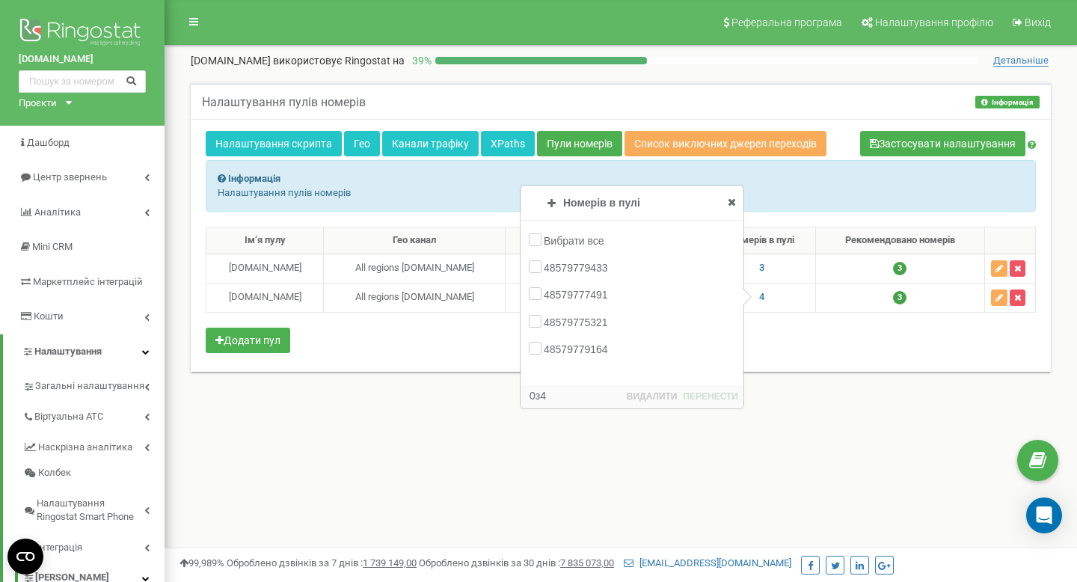
click at [730, 199] on icon at bounding box center [731, 202] width 8 height 10
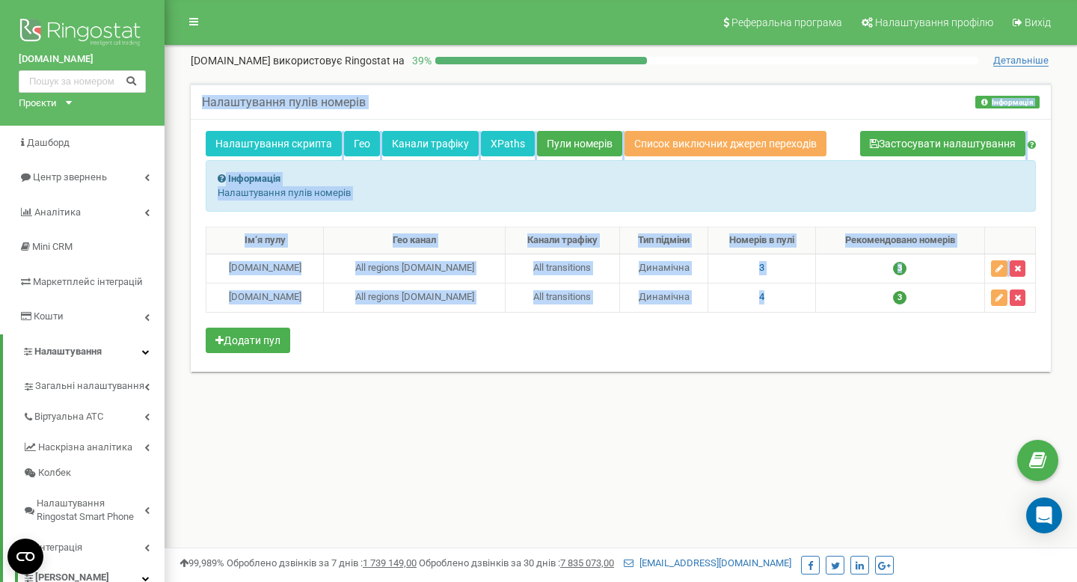
click at [1015, 351] on div "Налаштування пулів номерів Інформація Інформація Налаштування пулів номерів Нал…" at bounding box center [621, 244] width 890 height 352
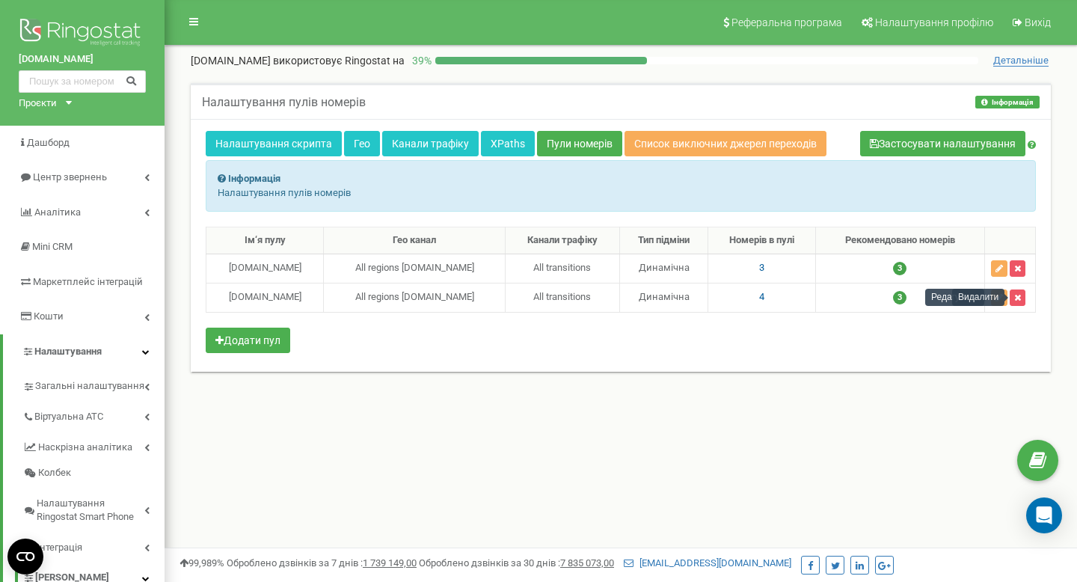
click at [1003, 354] on div "Ім‘я пулу Гео канал Канали трафіку Тип підміни Номерів в пулі Рекомендовано ном…" at bounding box center [621, 292] width 830 height 130
click at [1000, 302] on button "button" at bounding box center [999, 297] width 16 height 16
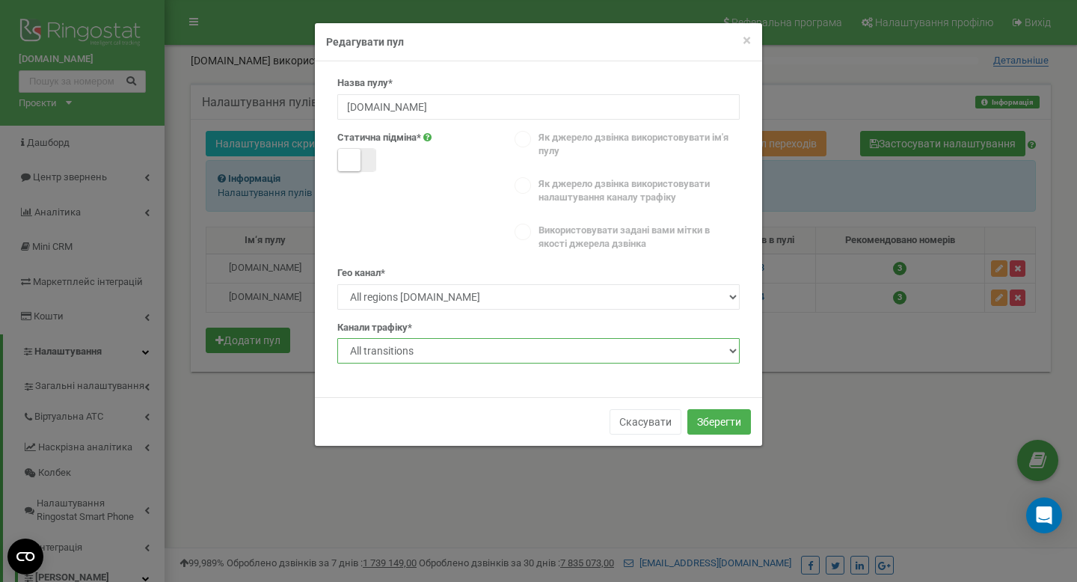
click at [525, 353] on select "Не визначено All transitions" at bounding box center [538, 350] width 402 height 25
click at [337, 338] on select "Не визначено All transitions" at bounding box center [538, 350] width 402 height 25
click at [713, 420] on button "Зберегти" at bounding box center [719, 421] width 64 height 25
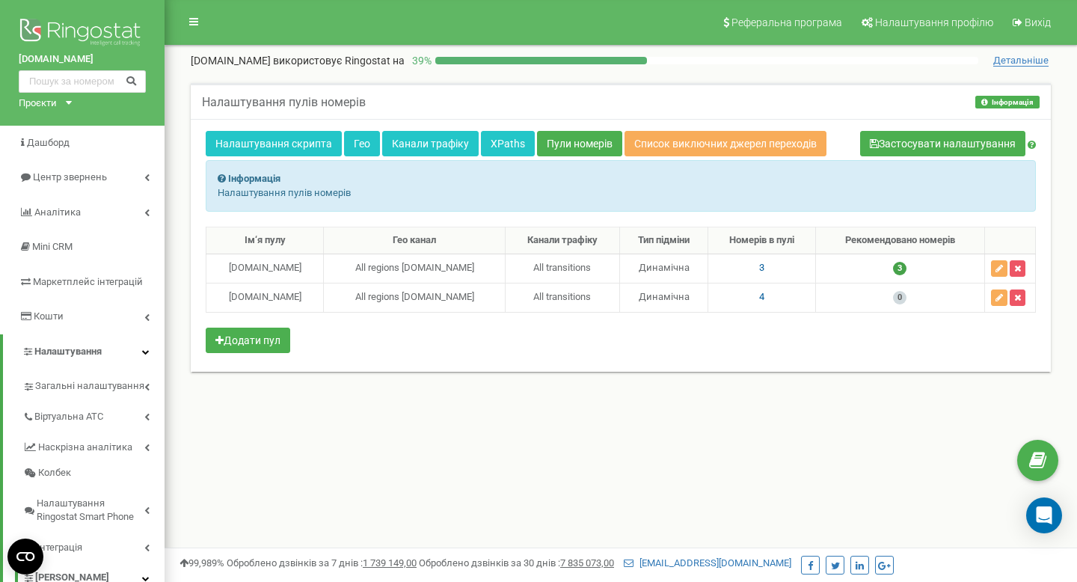
click at [964, 323] on div "Ім‘я пулу Гео канал Канали трафіку Тип підміни Номерів в пулі Рекомендовано ном…" at bounding box center [621, 292] width 830 height 130
click at [899, 292] on span "0" at bounding box center [899, 297] width 13 height 13
click at [894, 366] on div "Налаштування скрипта Гео Канали трафіку XPaths Пули номерів Список виключних дж…" at bounding box center [621, 245] width 860 height 253
